Goal: Task Accomplishment & Management: Manage account settings

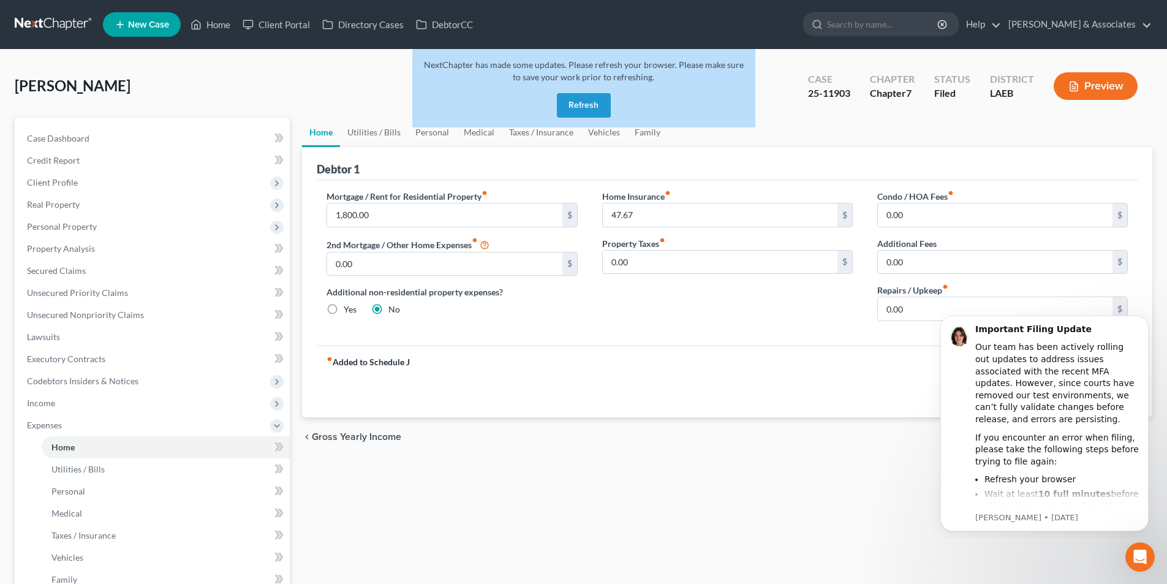
click at [593, 109] on button "Refresh" at bounding box center [584, 105] width 54 height 25
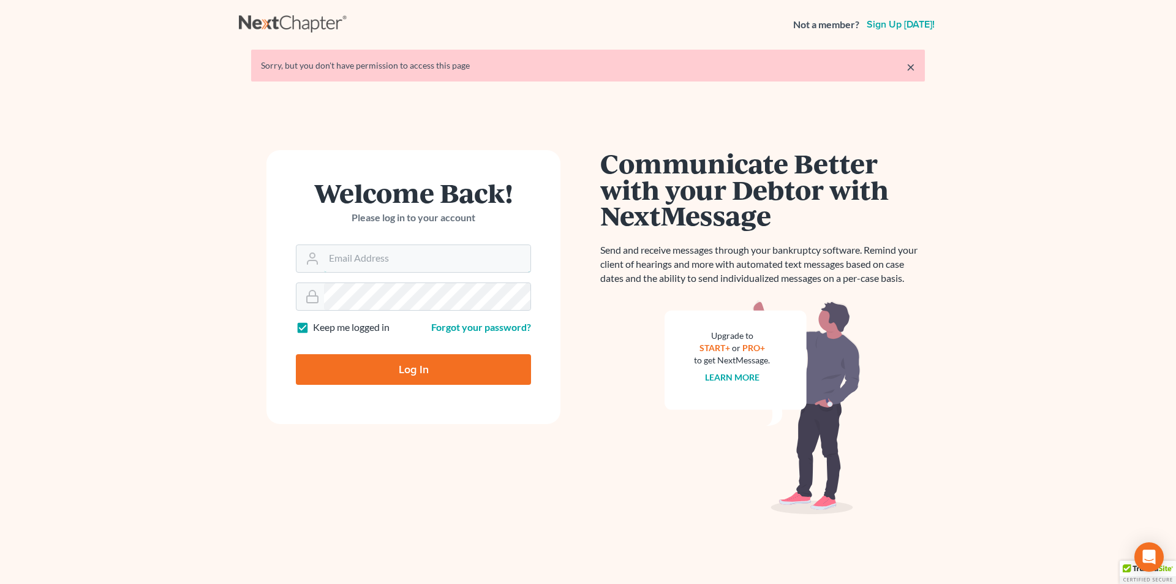
type input "[EMAIL_ADDRESS][DOMAIN_NAME]"
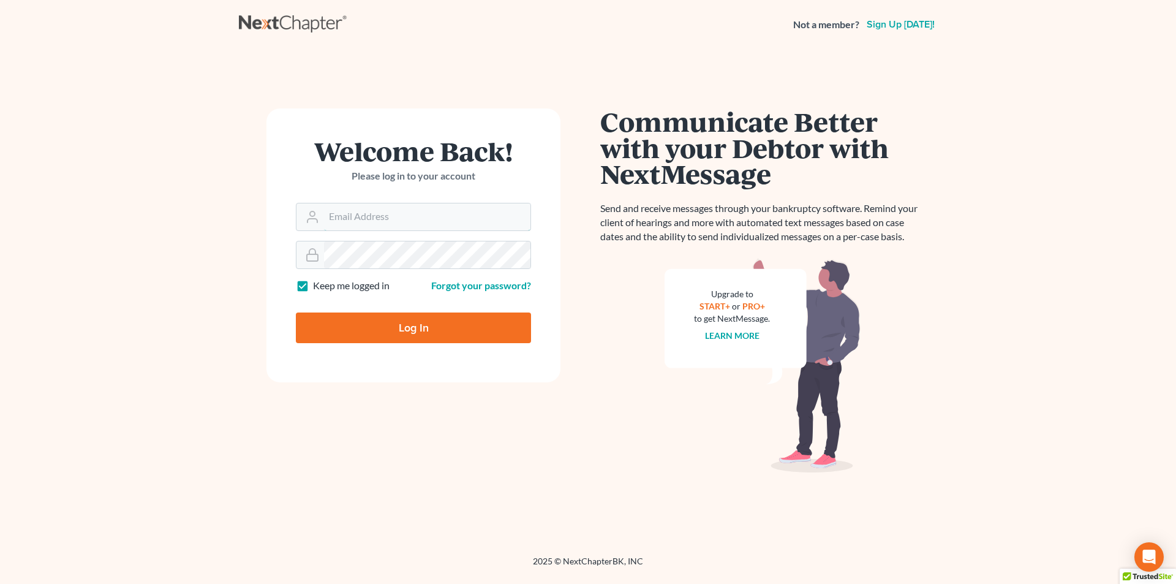
type input "[EMAIL_ADDRESS][DOMAIN_NAME]"
click at [406, 334] on input "Log In" at bounding box center [413, 327] width 235 height 31
type input "Thinking..."
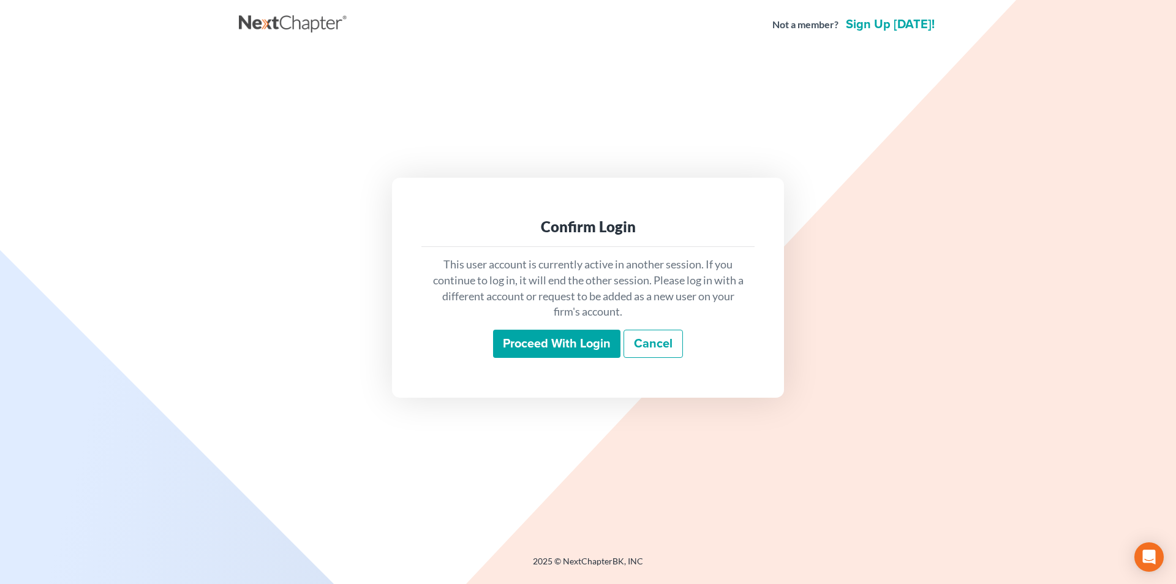
click at [528, 343] on input "Proceed with login" at bounding box center [556, 344] width 127 height 28
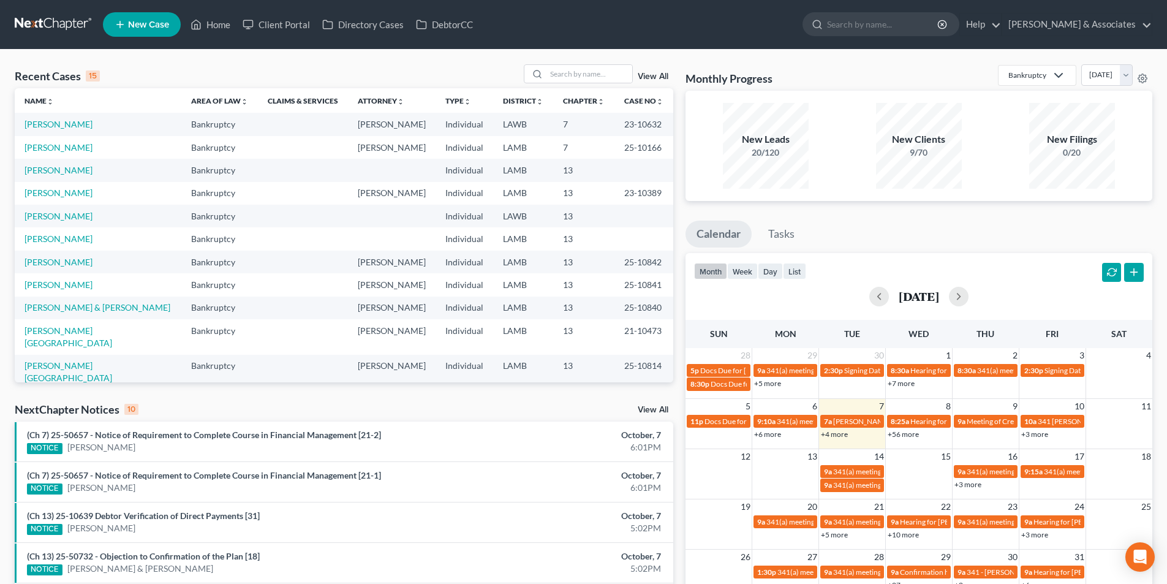
click at [596, 60] on div "Recent Cases 15 View All Name unfold_more expand_more expand_less Area of Law u…" at bounding box center [583, 455] width 1167 height 810
click at [585, 74] on input "search" at bounding box center [590, 74] width 86 height 18
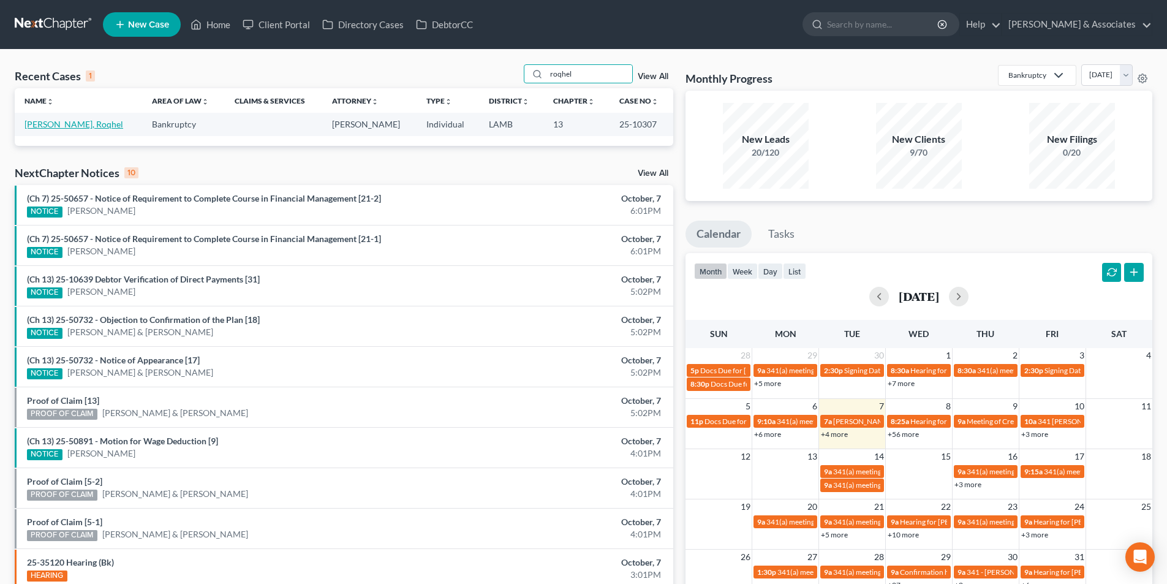
click at [64, 121] on link "Harris-Johnson, Roqhel" at bounding box center [74, 124] width 99 height 10
click at [600, 74] on input "roqhel" at bounding box center [590, 74] width 86 height 18
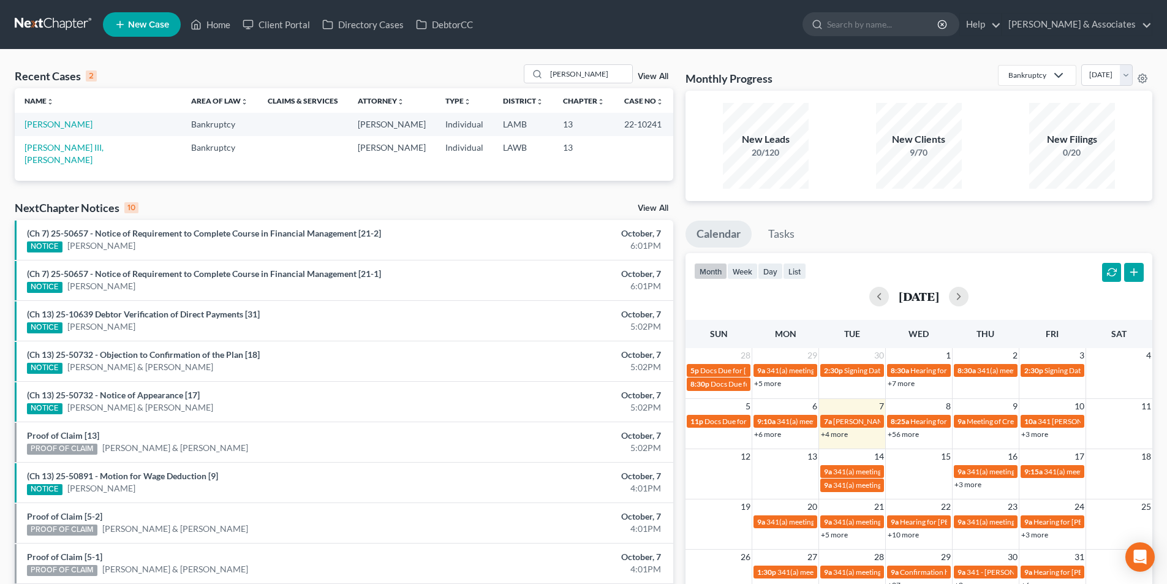
click at [580, 63] on div "Recent Cases 2 debose View All Name unfold_more expand_more expand_less Area of…" at bounding box center [583, 368] width 1167 height 636
click at [583, 78] on input "debose" at bounding box center [590, 74] width 86 height 18
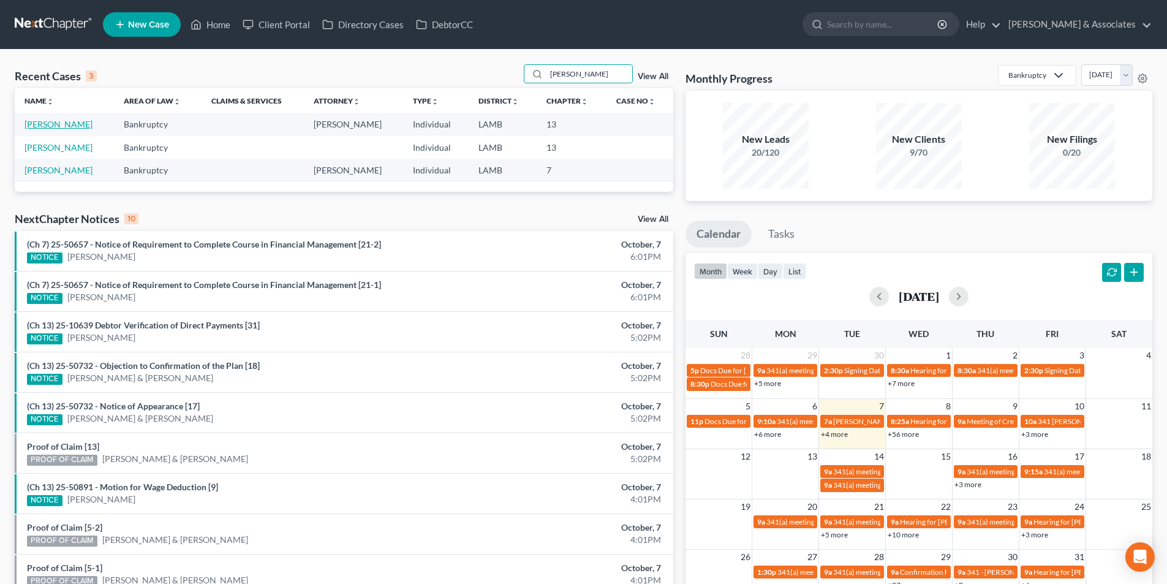
click at [56, 121] on link "Perkins, Debra" at bounding box center [59, 124] width 68 height 10
click at [609, 75] on input "perkins" at bounding box center [590, 74] width 86 height 18
type input "debose"
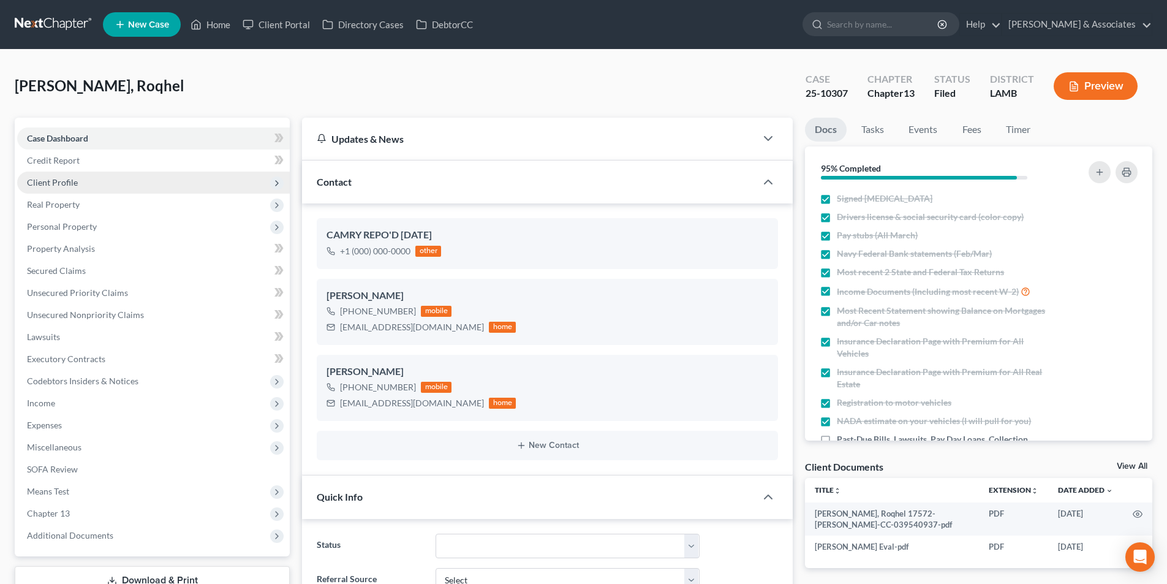
drag, startPoint x: 90, startPoint y: 181, endPoint x: 90, endPoint y: 189, distance: 8.6
click at [90, 181] on span "Client Profile" at bounding box center [153, 183] width 273 height 22
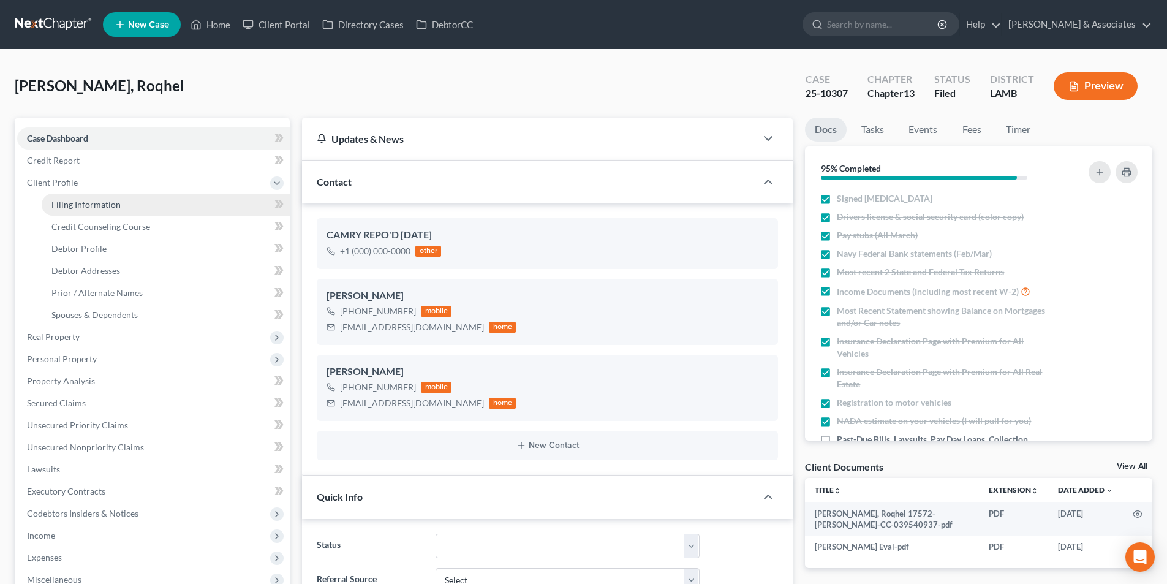
click at [94, 214] on link "Filing Information" at bounding box center [166, 205] width 248 height 22
select select "1"
select select "0"
select select "3"
select select "19"
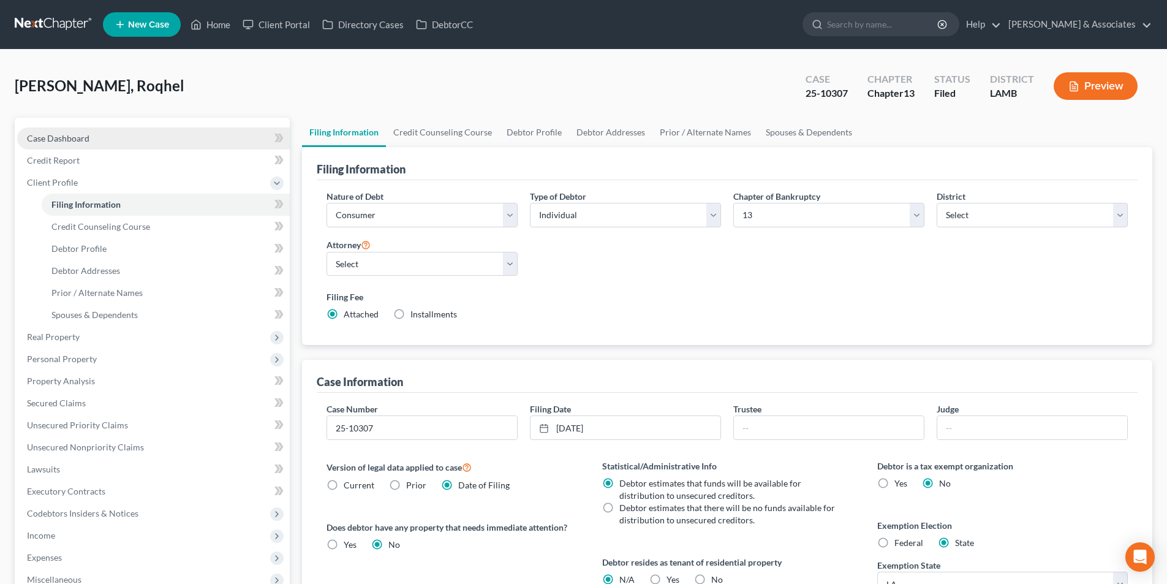
click at [113, 136] on link "Case Dashboard" at bounding box center [153, 138] width 273 height 22
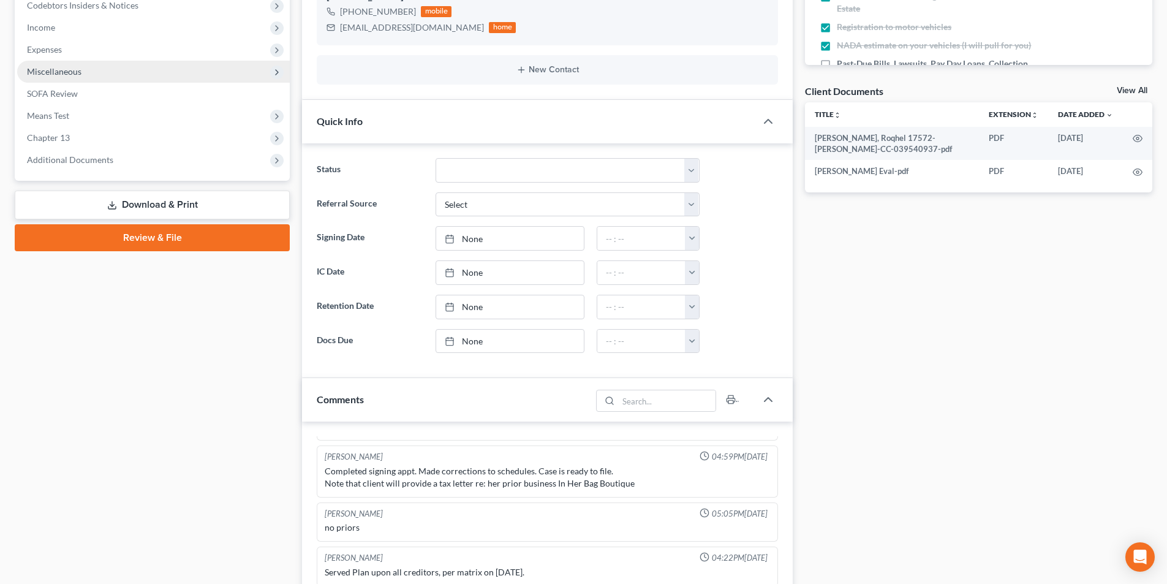
scroll to position [259, 0]
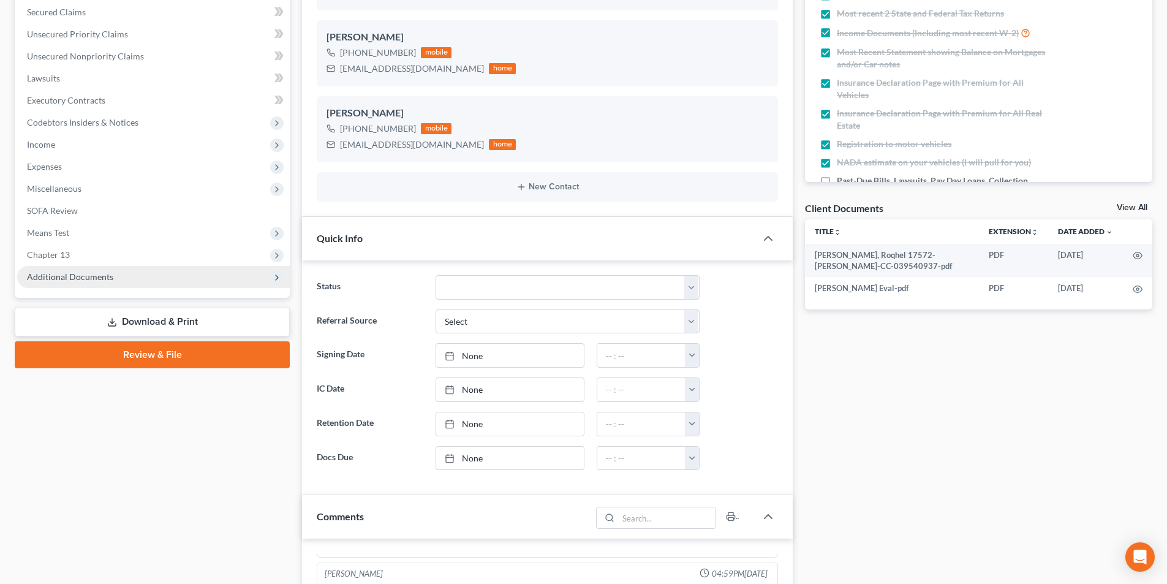
drag, startPoint x: 86, startPoint y: 281, endPoint x: 90, endPoint y: 286, distance: 6.5
click at [86, 281] on span "Additional Documents" at bounding box center [70, 276] width 86 height 10
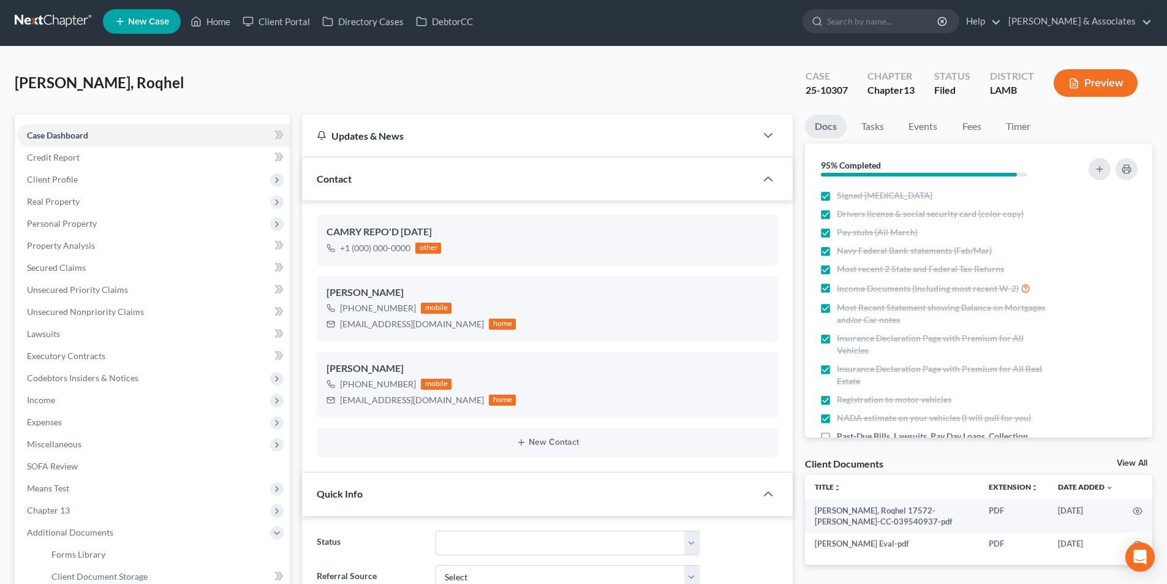
scroll to position [0, 0]
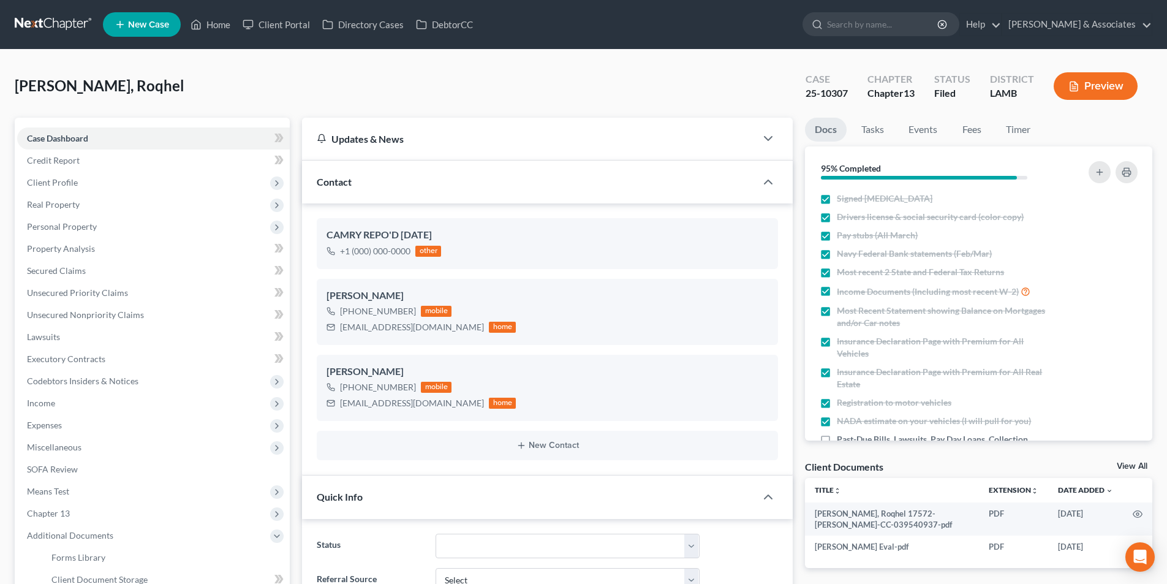
click at [50, 26] on link at bounding box center [54, 24] width 78 height 22
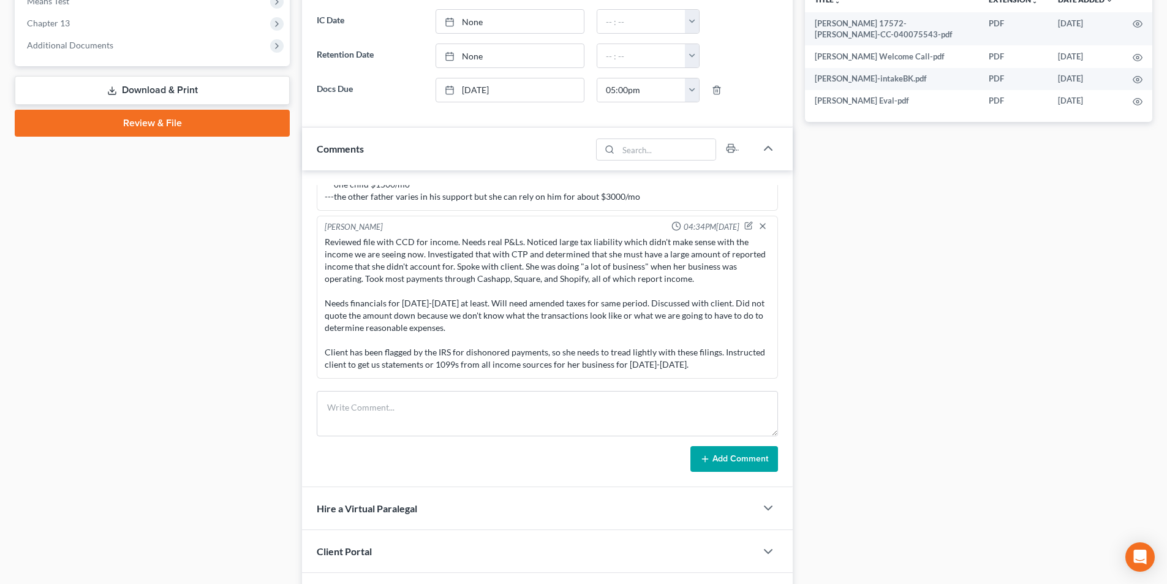
scroll to position [595, 0]
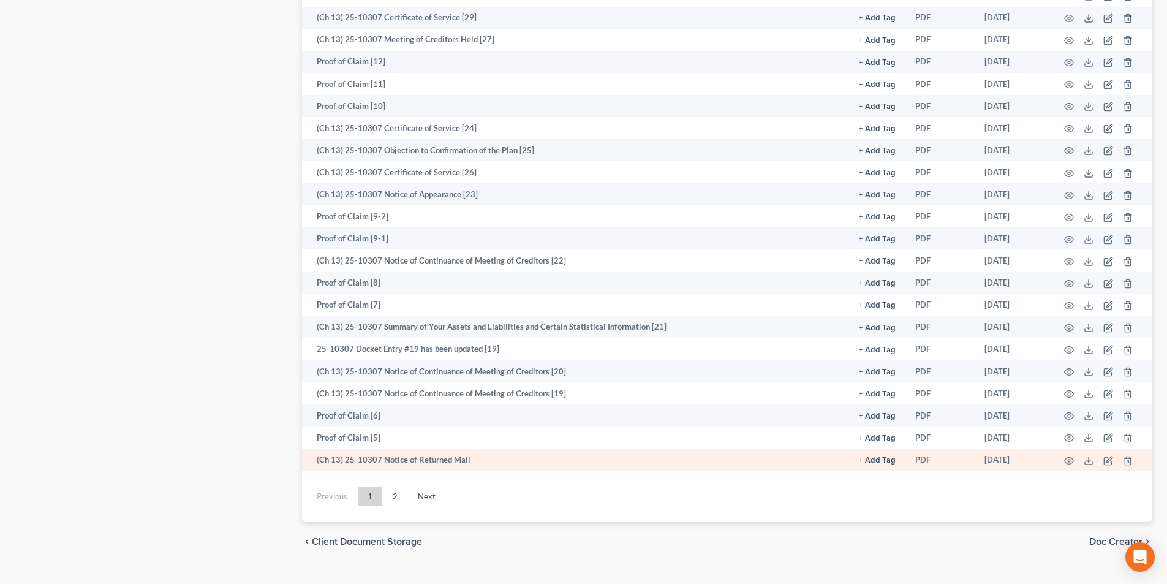
scroll to position [1522, 0]
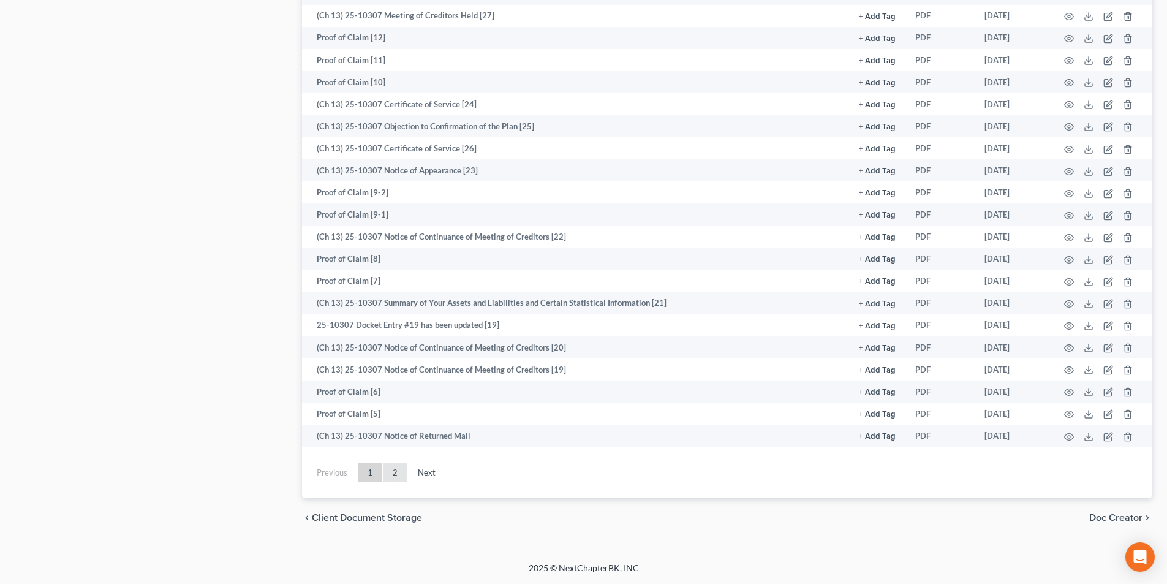
click at [404, 477] on link "2" at bounding box center [395, 473] width 25 height 20
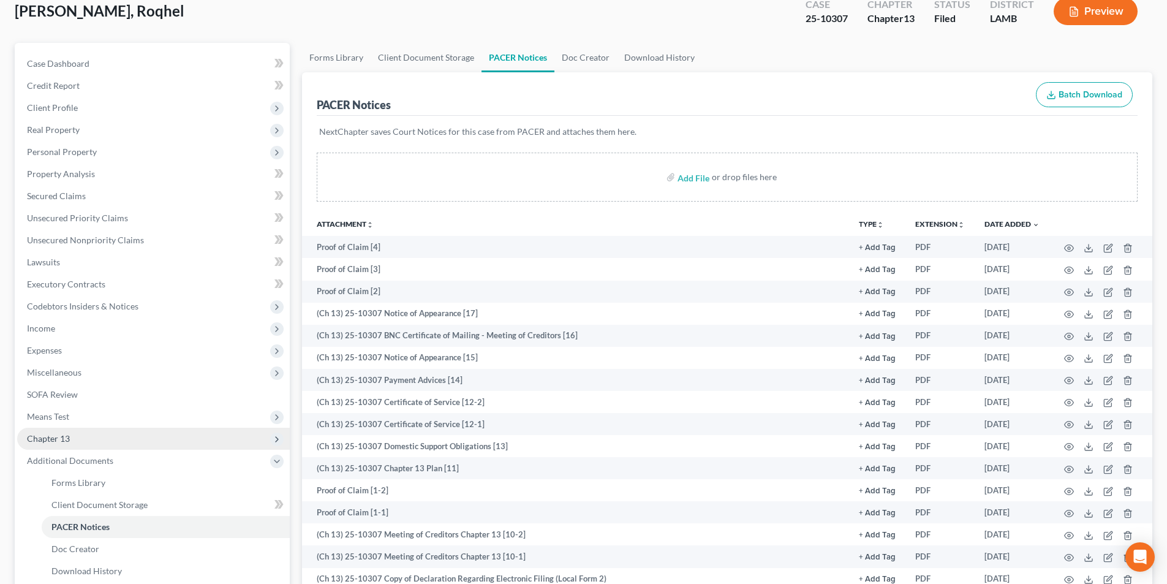
scroll to position [71, 0]
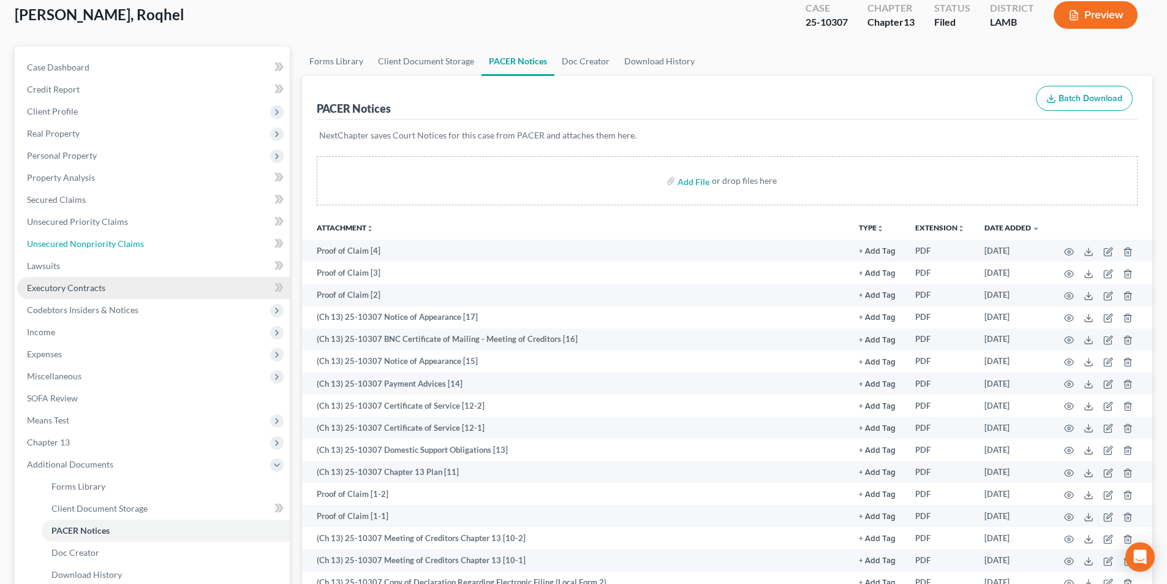
drag, startPoint x: 145, startPoint y: 244, endPoint x: 252, endPoint y: 291, distance: 117.1
click at [145, 244] on link "Unsecured Nonpriority Claims" at bounding box center [153, 244] width 273 height 22
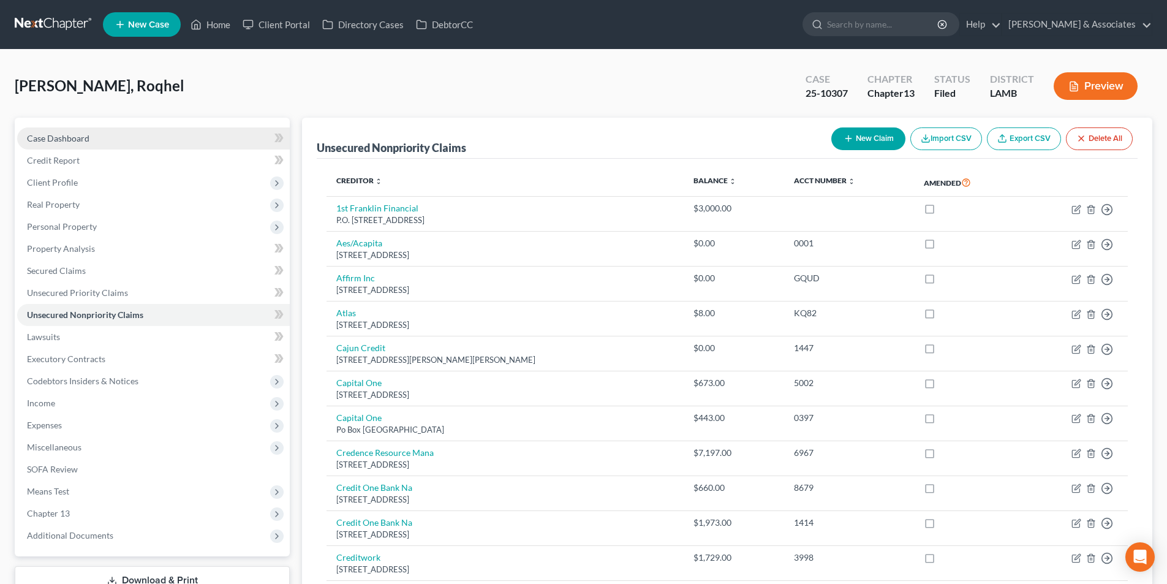
click at [60, 137] on span "Case Dashboard" at bounding box center [58, 138] width 62 height 10
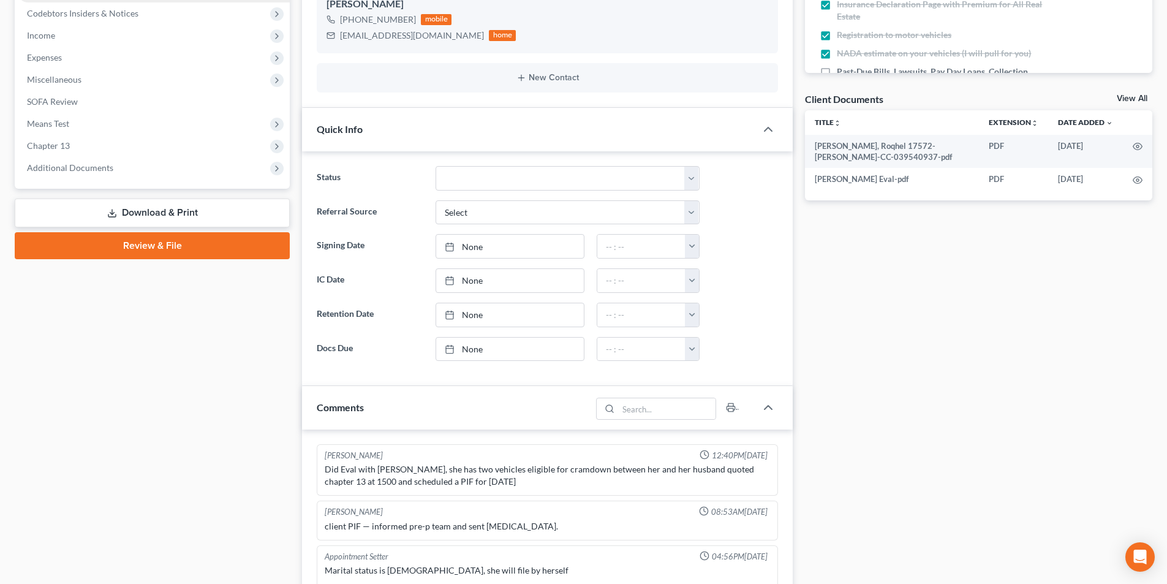
scroll to position [3418, 0]
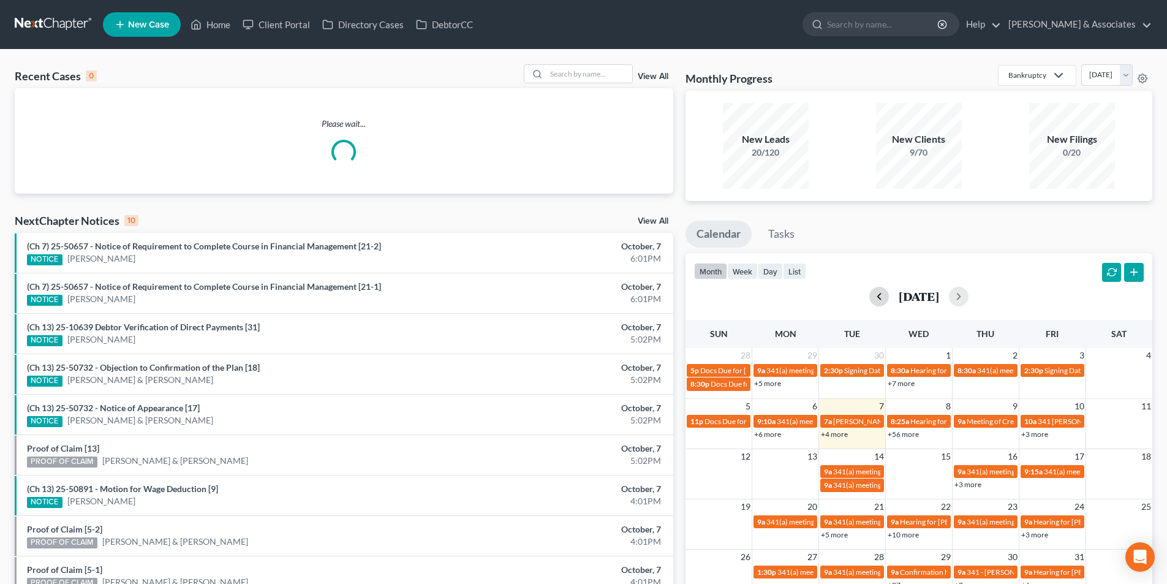
click at [869, 303] on button "button" at bounding box center [879, 297] width 20 height 20
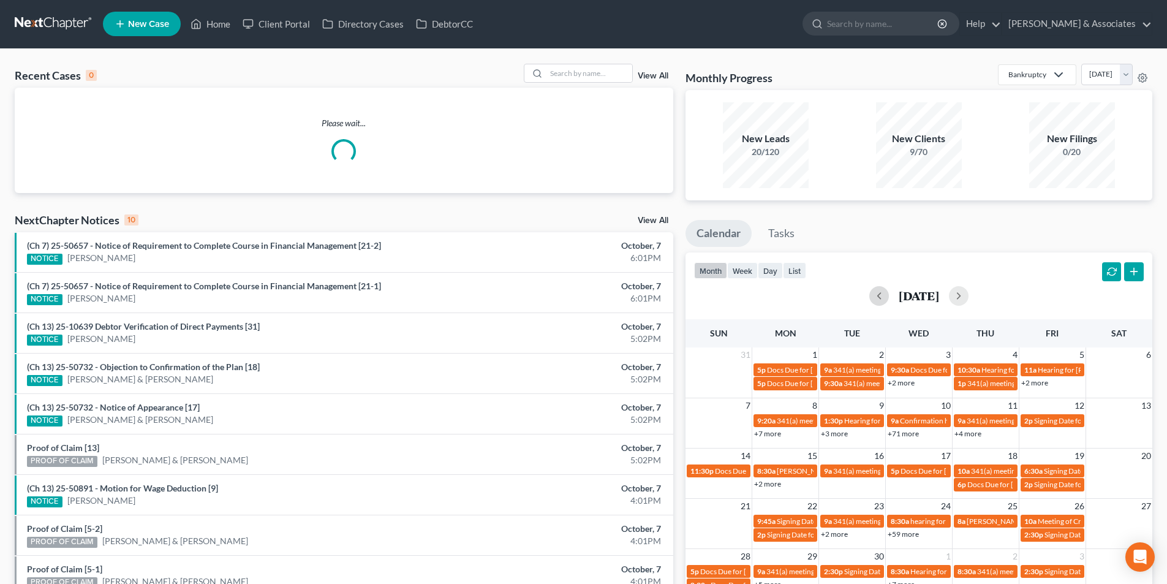
scroll to position [124, 0]
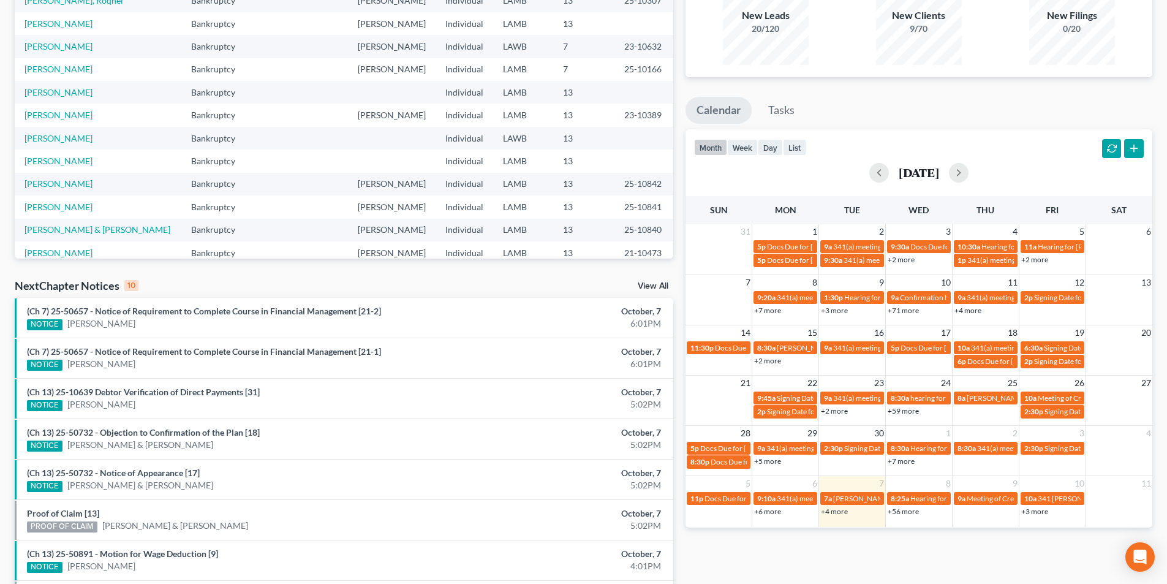
click at [914, 309] on link "+71 more" at bounding box center [903, 310] width 31 height 9
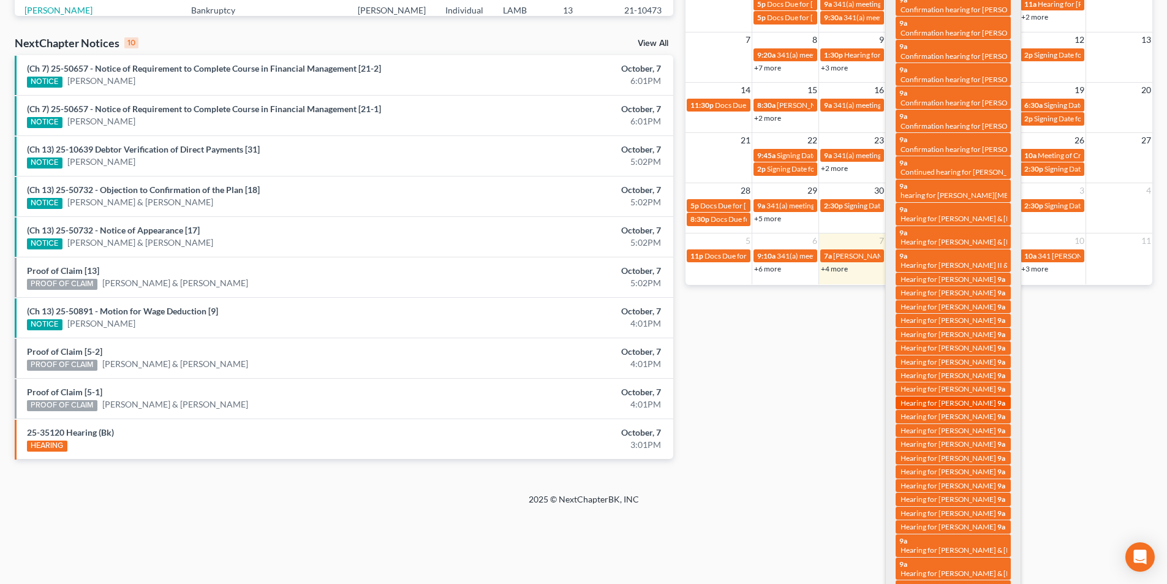
scroll to position [369, 0]
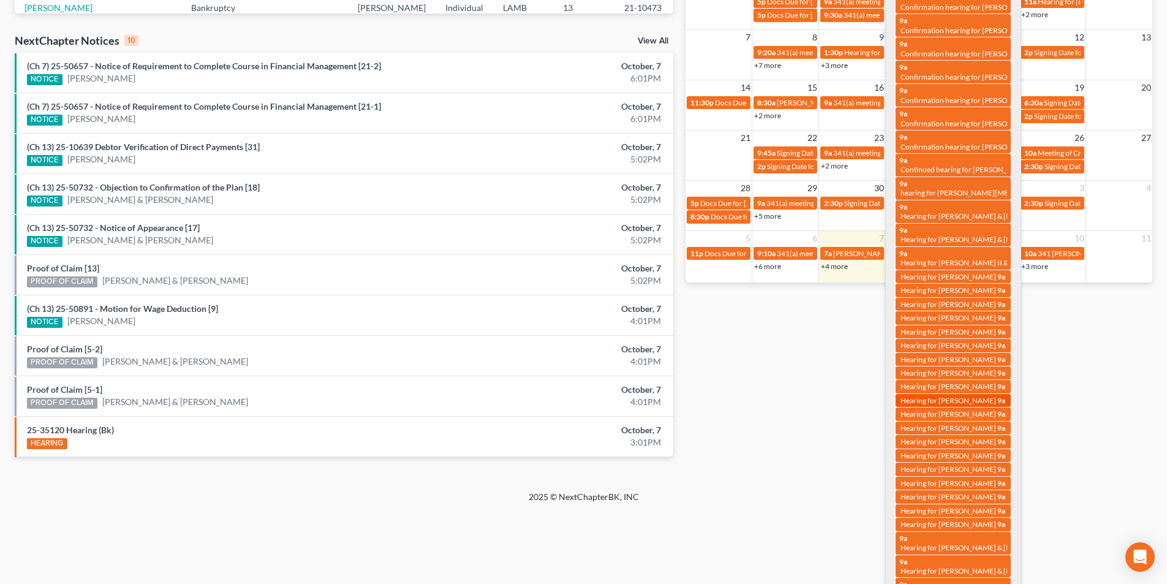
click at [936, 396] on span "Hearing for Daryl Jarreau Sr." at bounding box center [949, 400] width 96 height 9
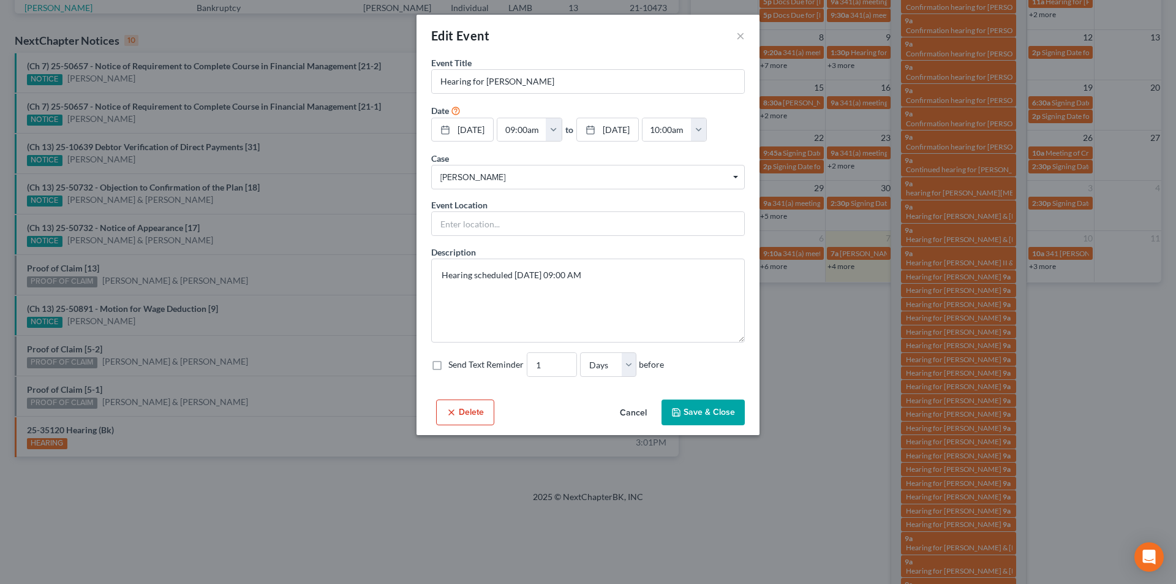
click at [623, 411] on button "Cancel" at bounding box center [633, 413] width 47 height 25
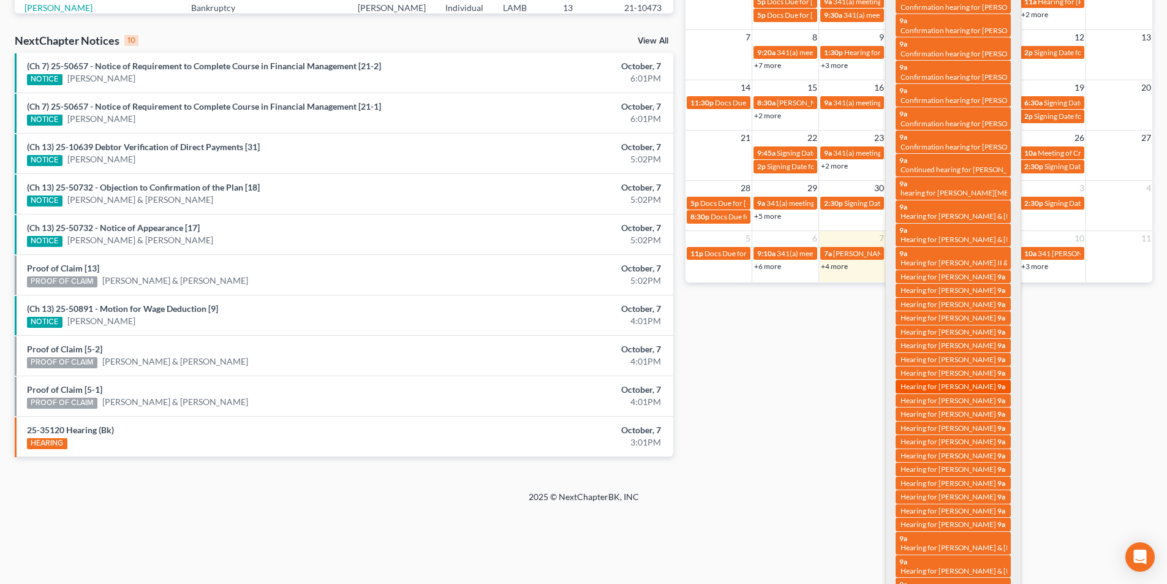
click at [968, 382] on span "Hearing for Daryl Jarreau Sr." at bounding box center [949, 386] width 96 height 9
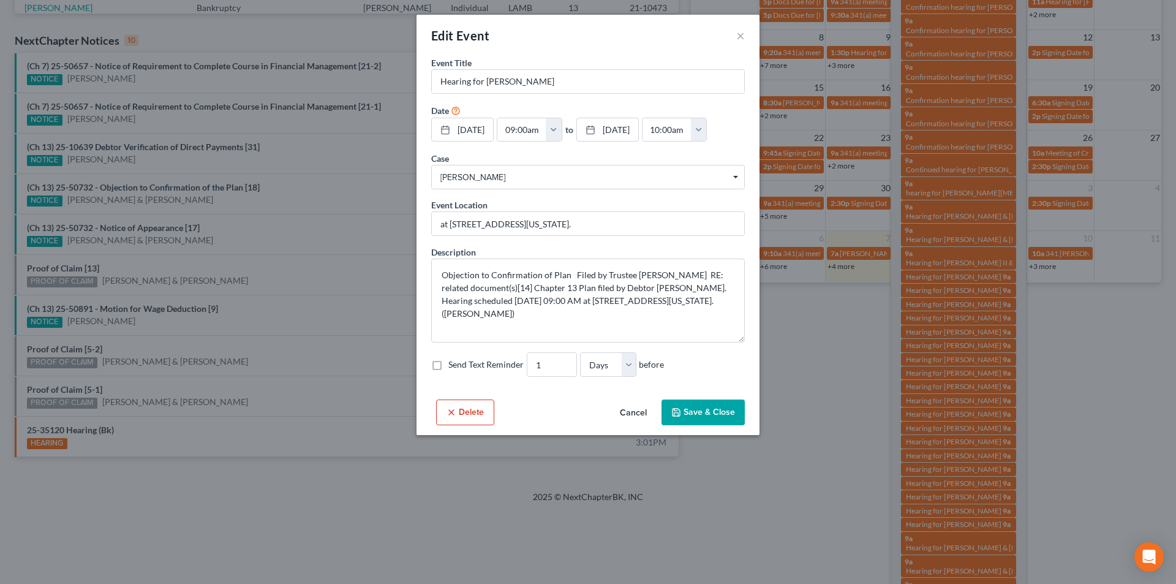
click at [627, 411] on button "Cancel" at bounding box center [633, 413] width 47 height 25
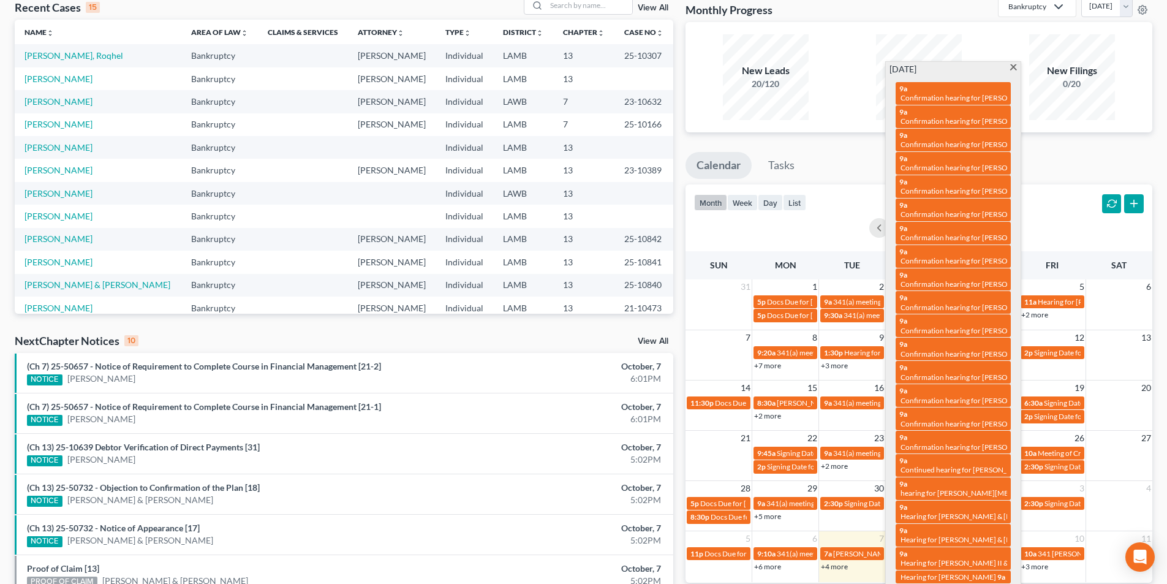
scroll to position [0, 0]
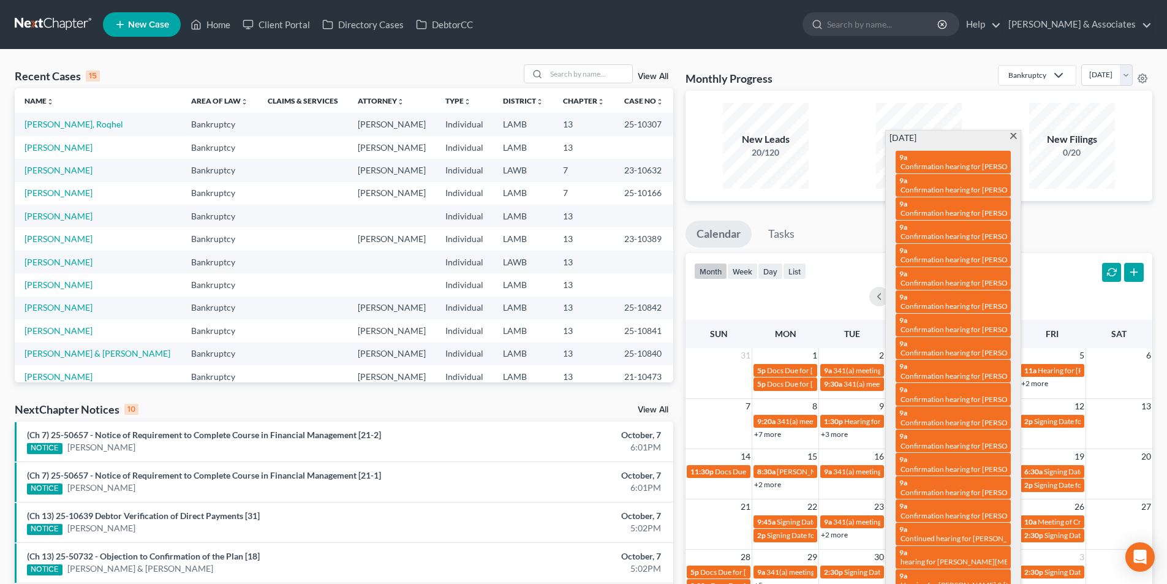
click at [858, 239] on ul "Calendar Tasks" at bounding box center [919, 237] width 467 height 32
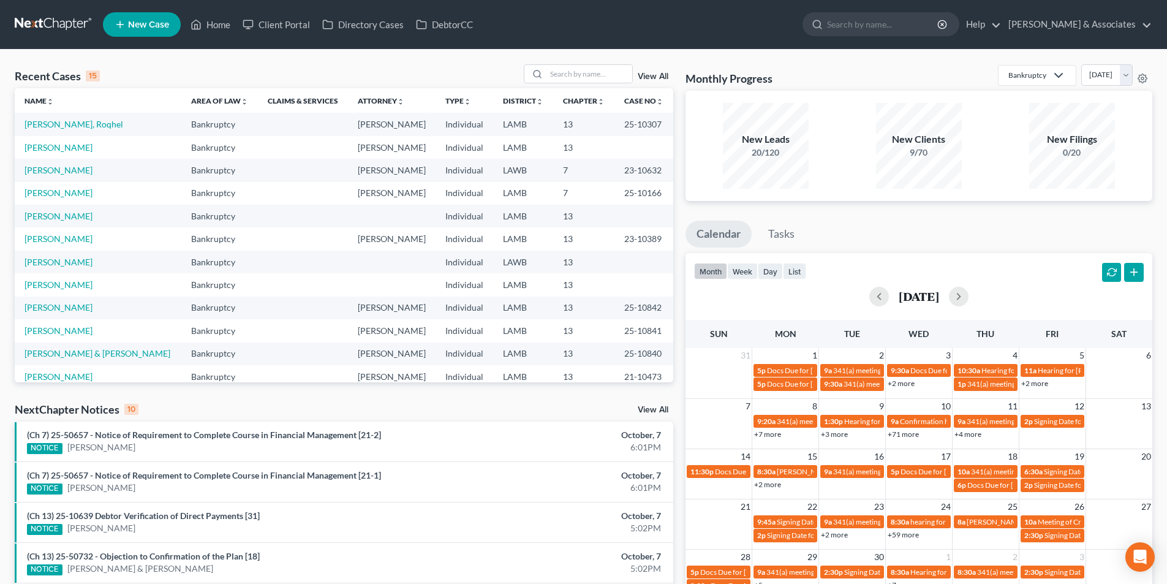
click at [858, 308] on div "September 2025" at bounding box center [919, 296] width 450 height 29
click at [869, 297] on button "button" at bounding box center [879, 297] width 20 height 20
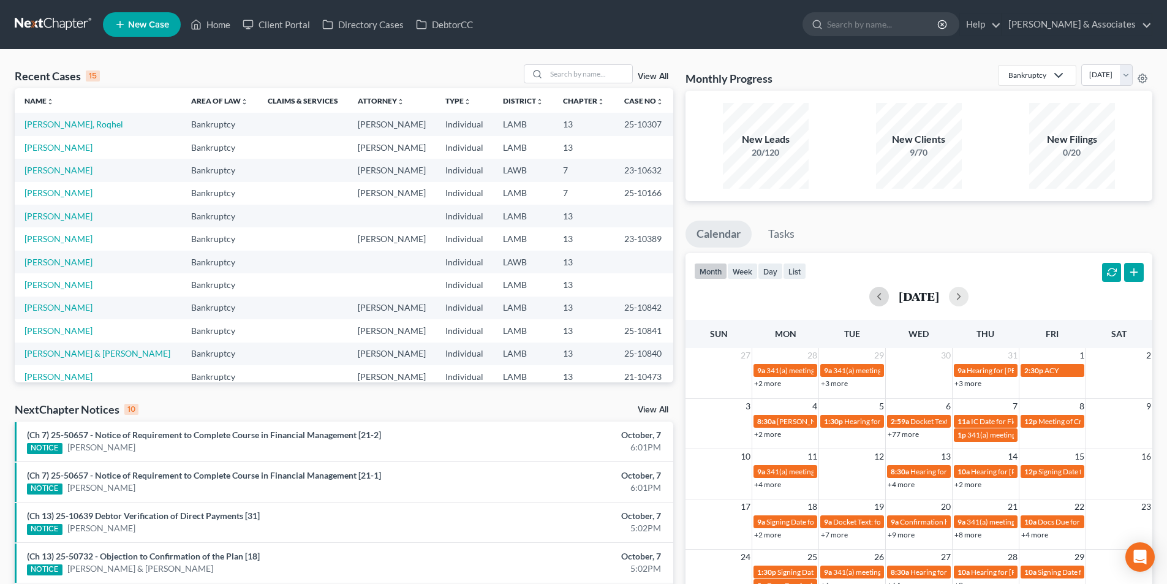
scroll to position [298, 0]
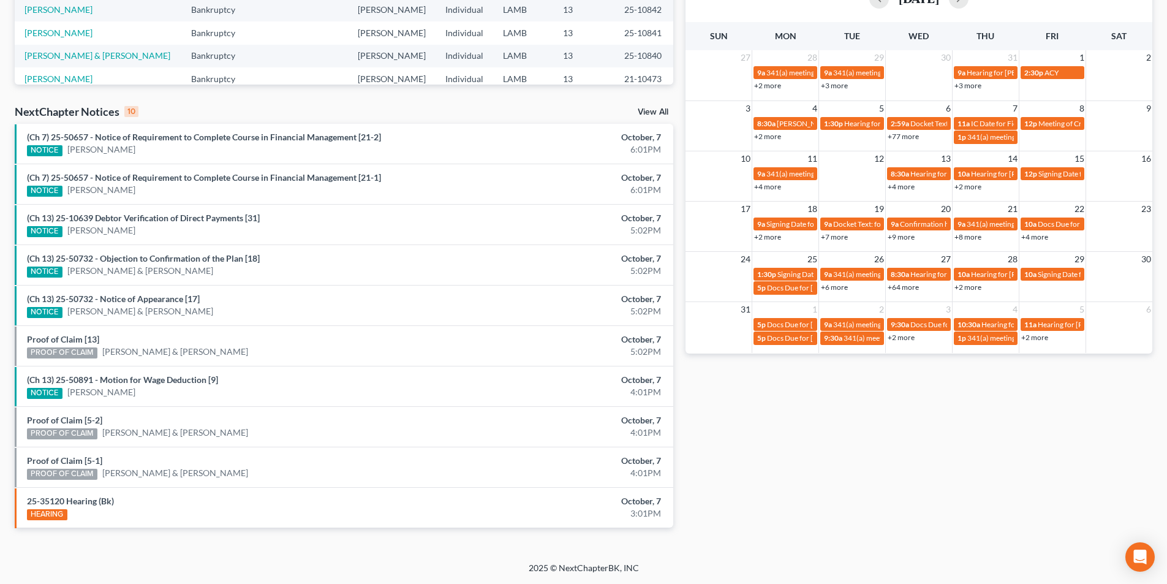
click at [907, 287] on link "+64 more" at bounding box center [903, 286] width 31 height 9
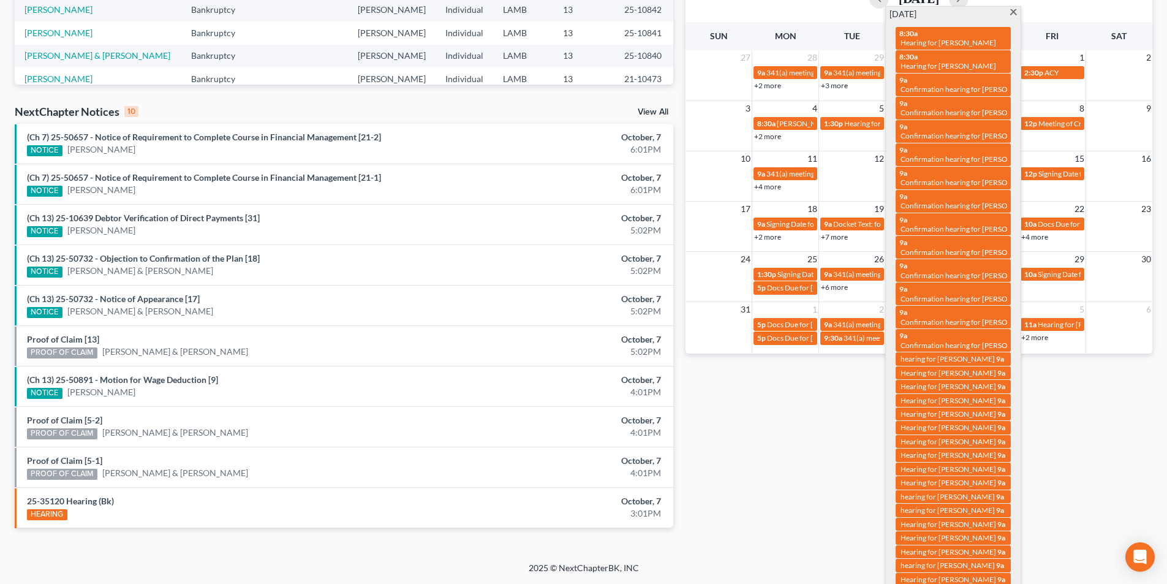
click at [806, 378] on div "Monthly Progress Bankruptcy Bankruptcy Business Formation and Planning Collecti…" at bounding box center [919, 157] width 479 height 781
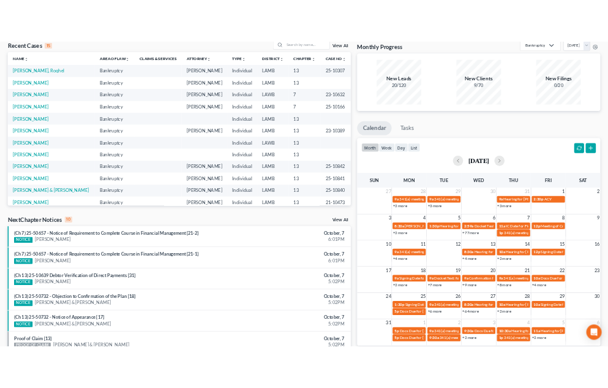
scroll to position [0, 0]
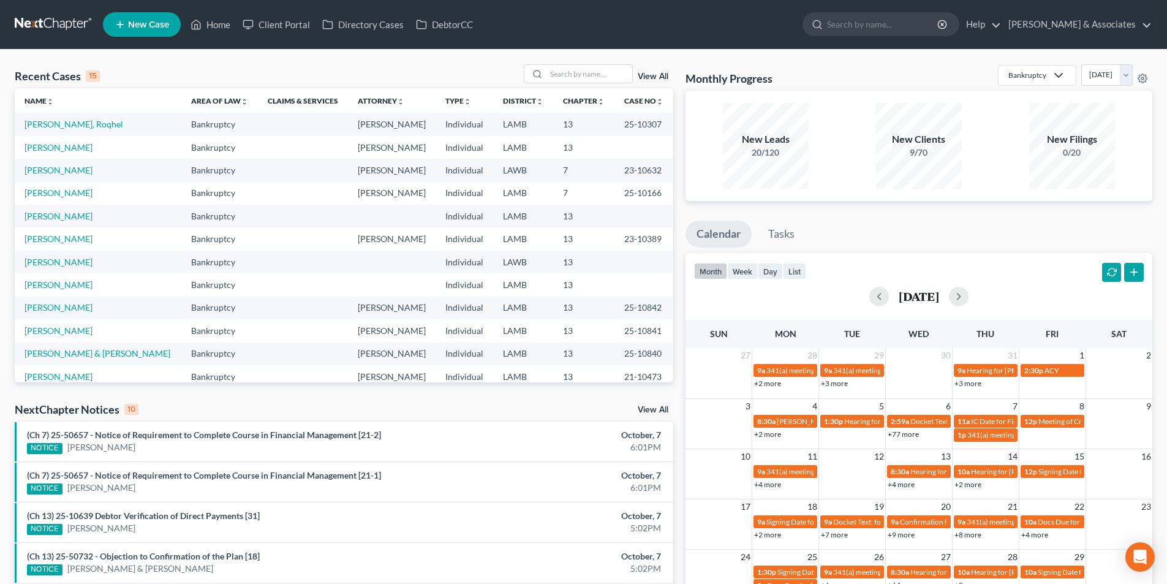
click at [585, 87] on div "Recent Cases 15 View All" at bounding box center [344, 76] width 659 height 24
click at [591, 83] on input "search" at bounding box center [590, 74] width 86 height 18
type input "simoneaux"
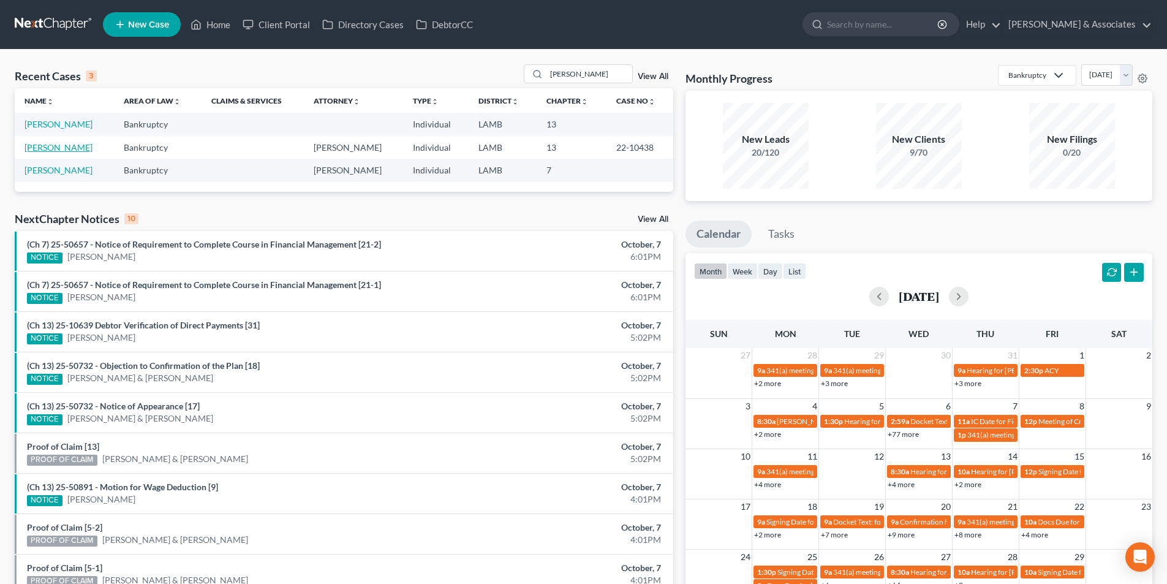
click at [56, 150] on link "[PERSON_NAME]" at bounding box center [59, 147] width 68 height 10
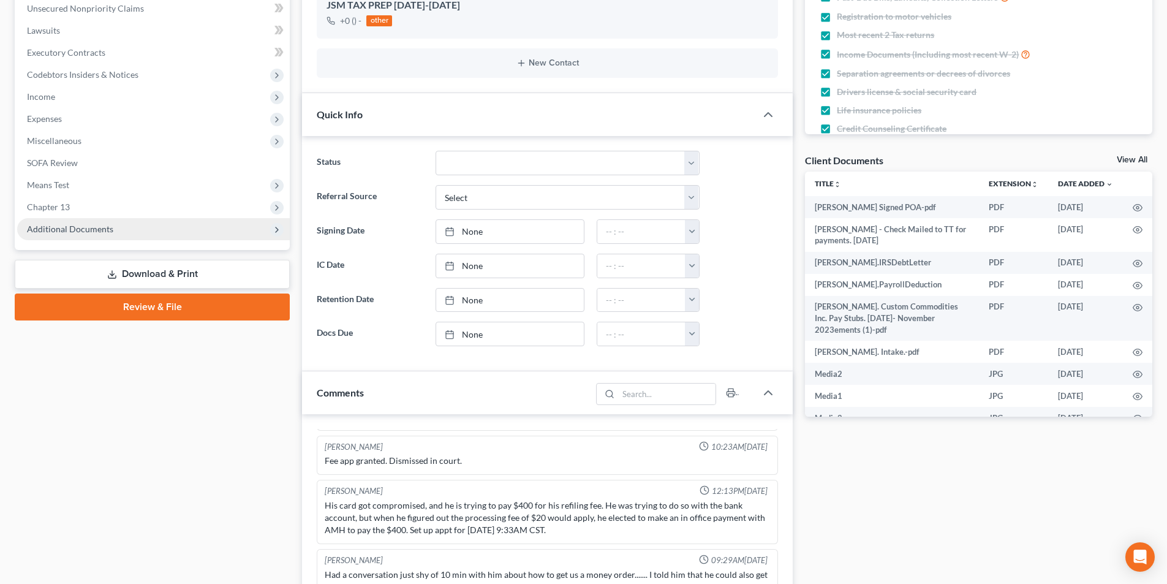
scroll to position [8042, 0]
click at [132, 227] on span "Additional Documents" at bounding box center [153, 229] width 273 height 22
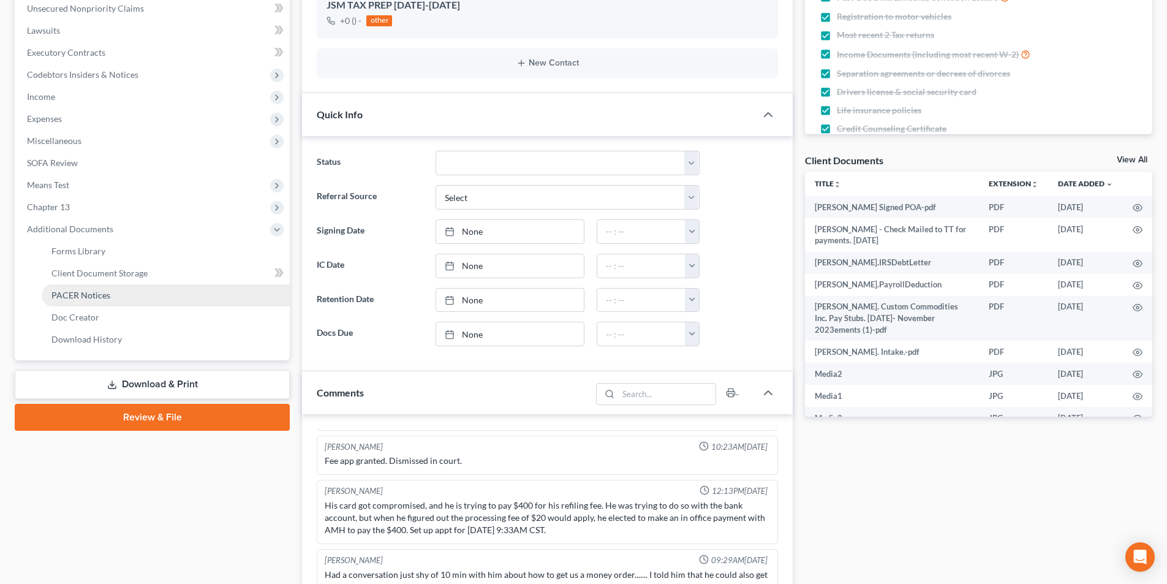
click at [107, 300] on link "PACER Notices" at bounding box center [166, 295] width 248 height 22
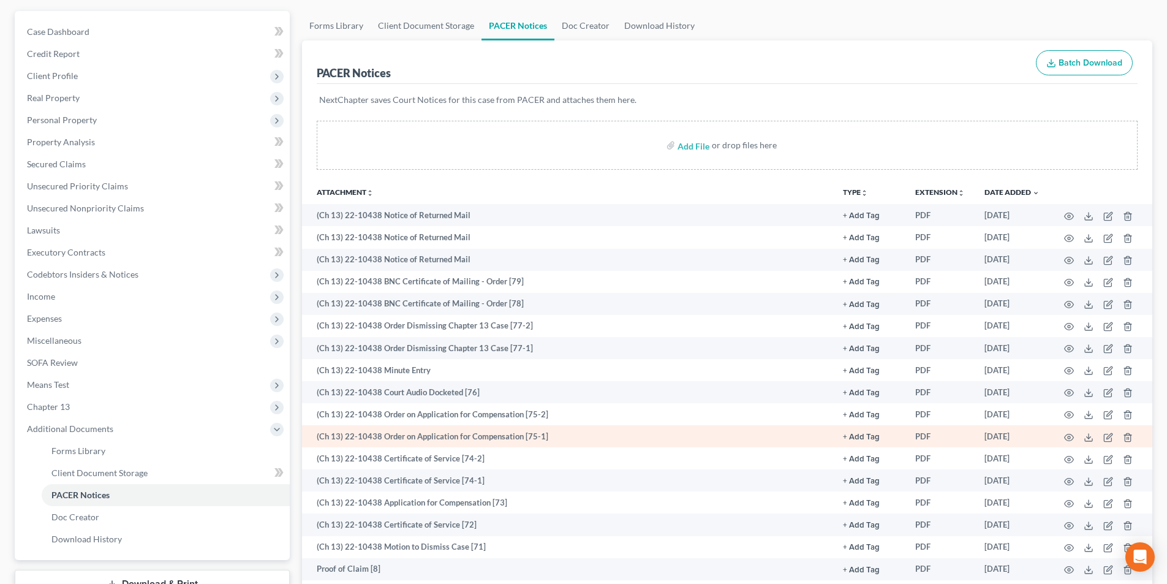
scroll to position [123, 0]
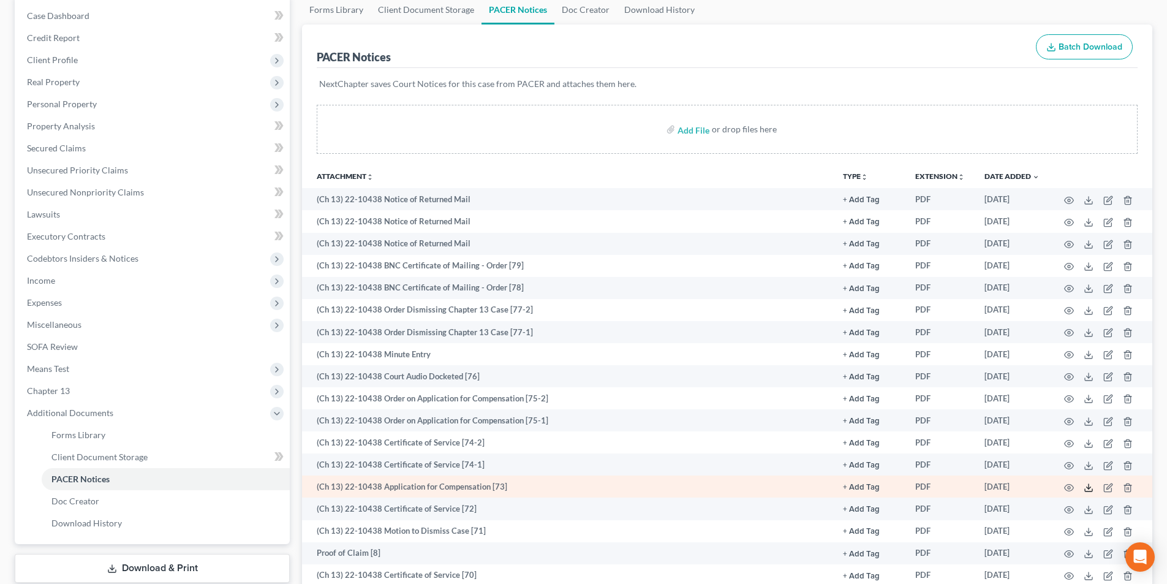
click at [1087, 485] on icon at bounding box center [1089, 488] width 10 height 10
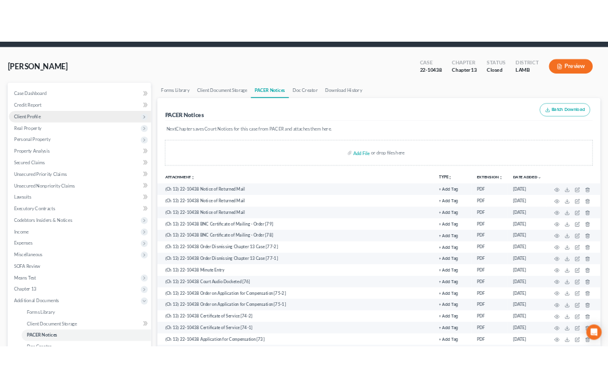
scroll to position [0, 0]
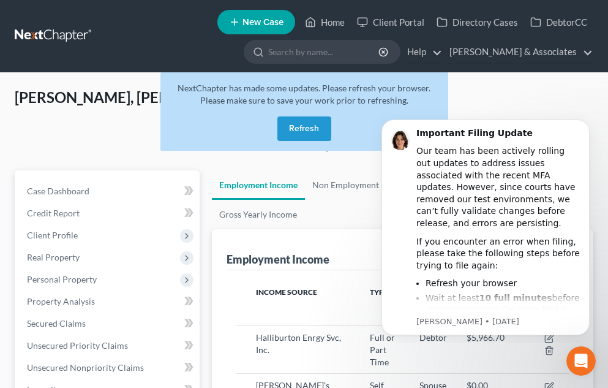
scroll to position [612558, 612367]
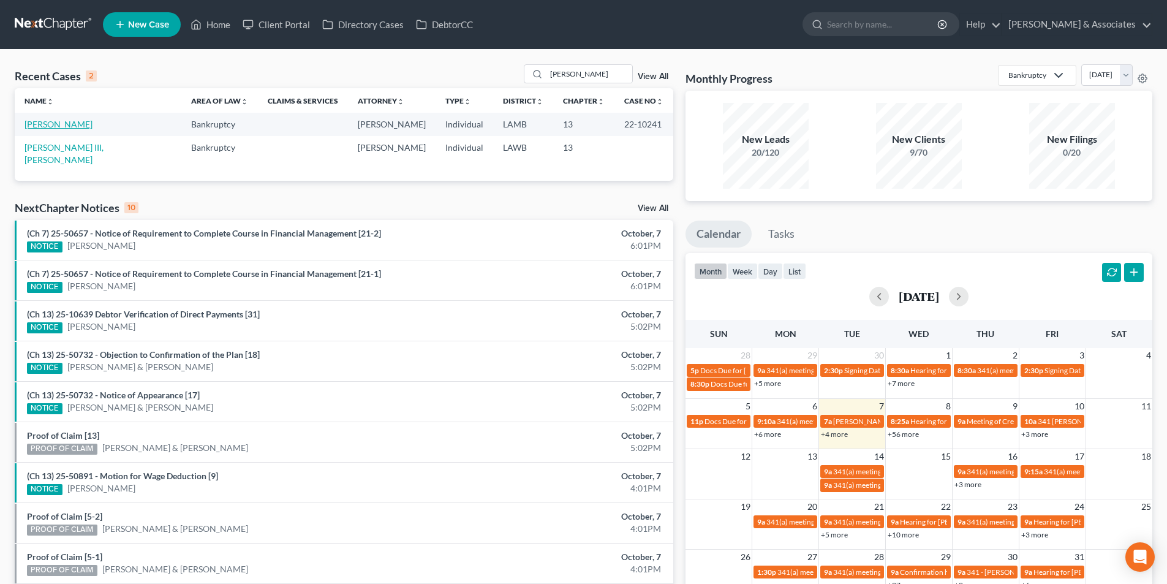
click at [55, 123] on link "[PERSON_NAME]" at bounding box center [59, 124] width 68 height 10
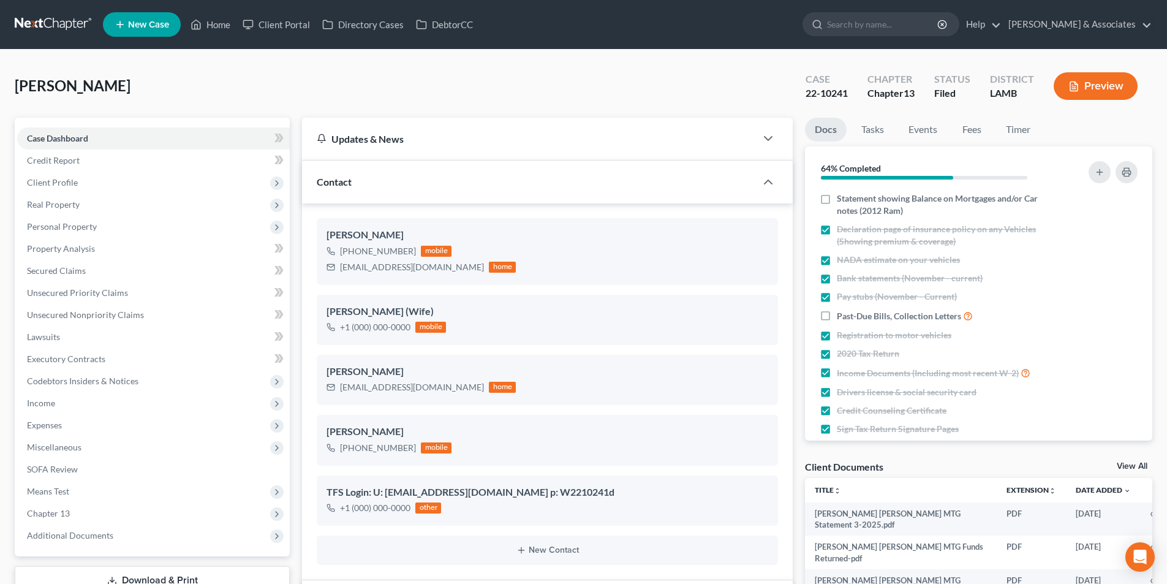
scroll to position [2156, 0]
drag, startPoint x: 123, startPoint y: 178, endPoint x: 121, endPoint y: 195, distance: 16.7
click at [123, 178] on span "Client Profile" at bounding box center [153, 183] width 273 height 22
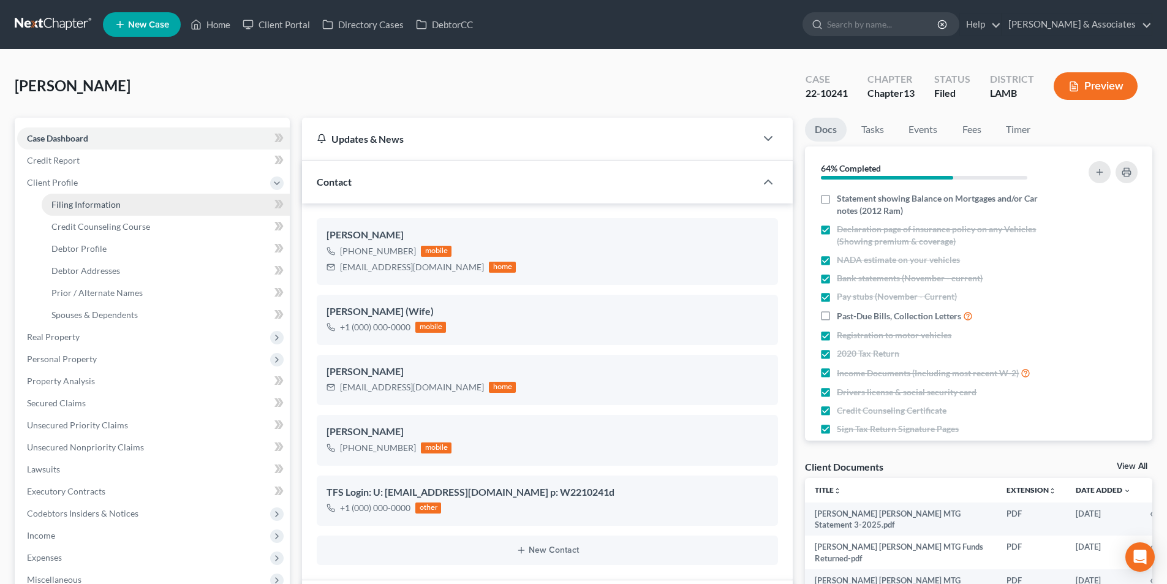
click at [116, 205] on span "Filing Information" at bounding box center [85, 204] width 69 height 10
select select "1"
select select "0"
select select "3"
select select "19"
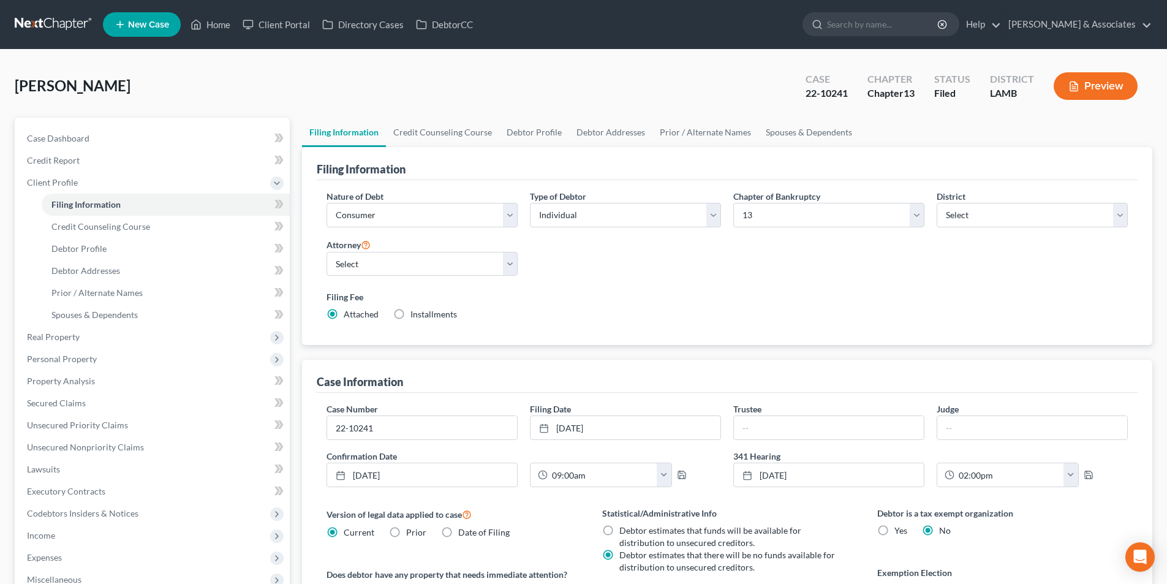
scroll to position [184, 0]
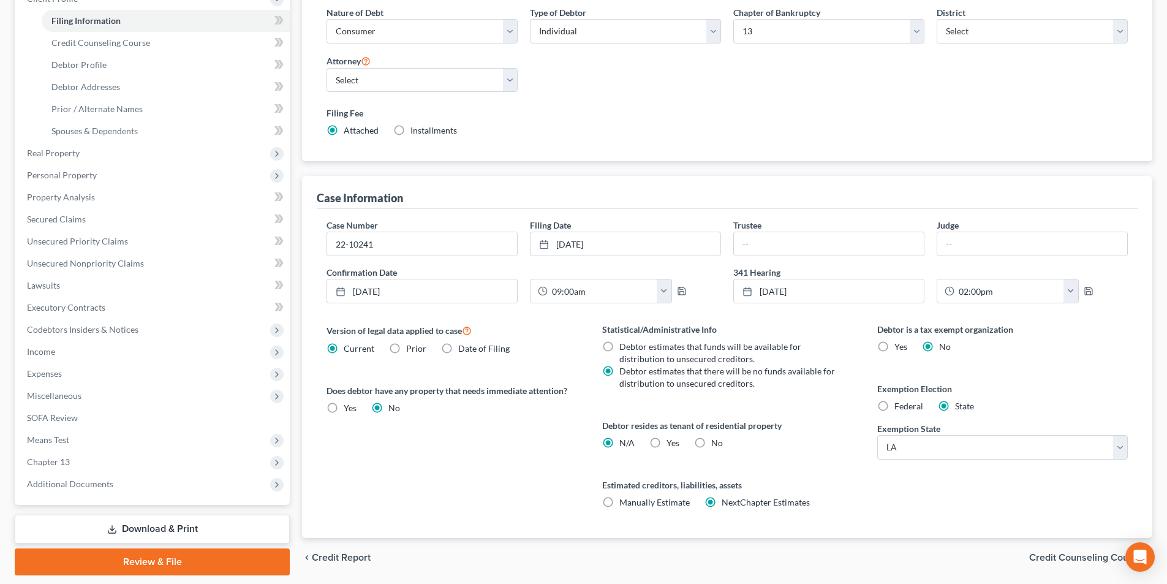
click at [86, 497] on div "Case Dashboard Payments Invoices Payments Payments Credit Report Client Profile…" at bounding box center [152, 219] width 275 height 571
click at [94, 482] on span "Additional Documents" at bounding box center [70, 484] width 86 height 10
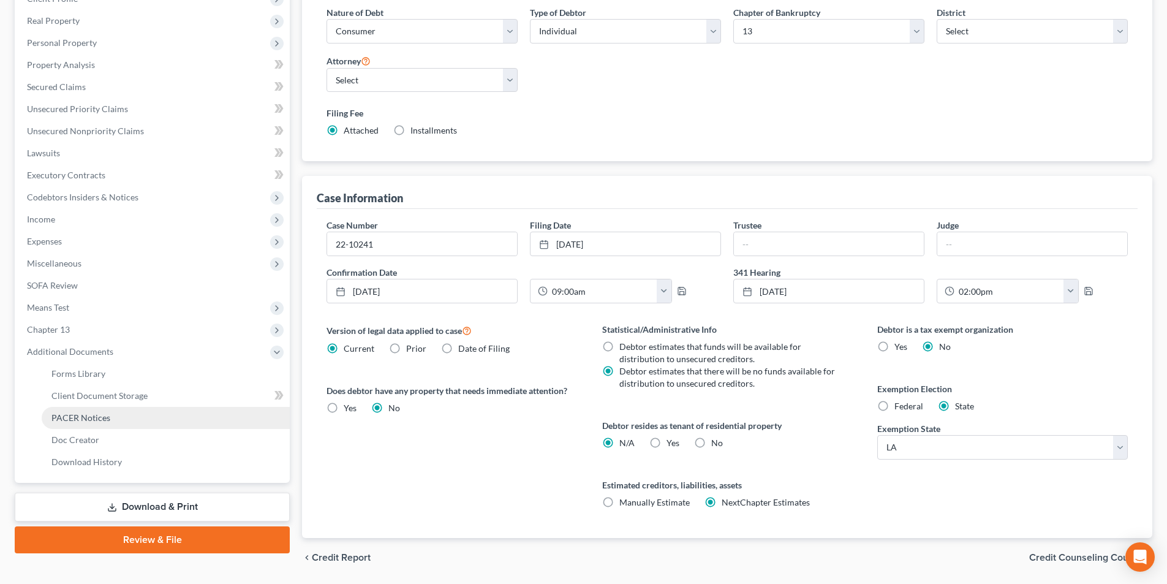
click at [120, 415] on link "PACER Notices" at bounding box center [166, 418] width 248 height 22
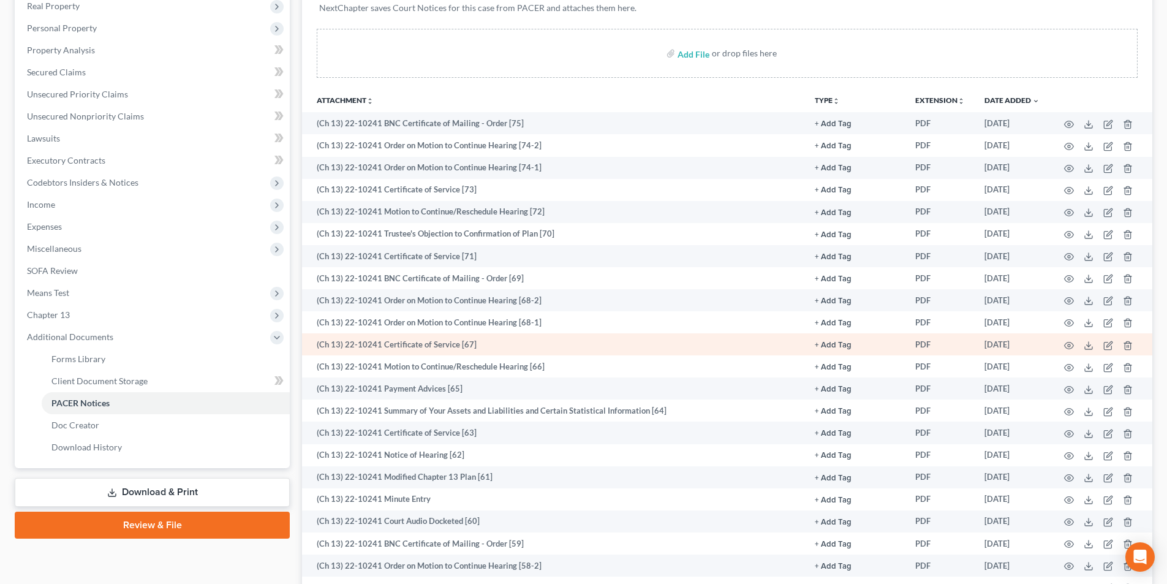
scroll to position [245, 0]
